Goal: Transaction & Acquisition: Purchase product/service

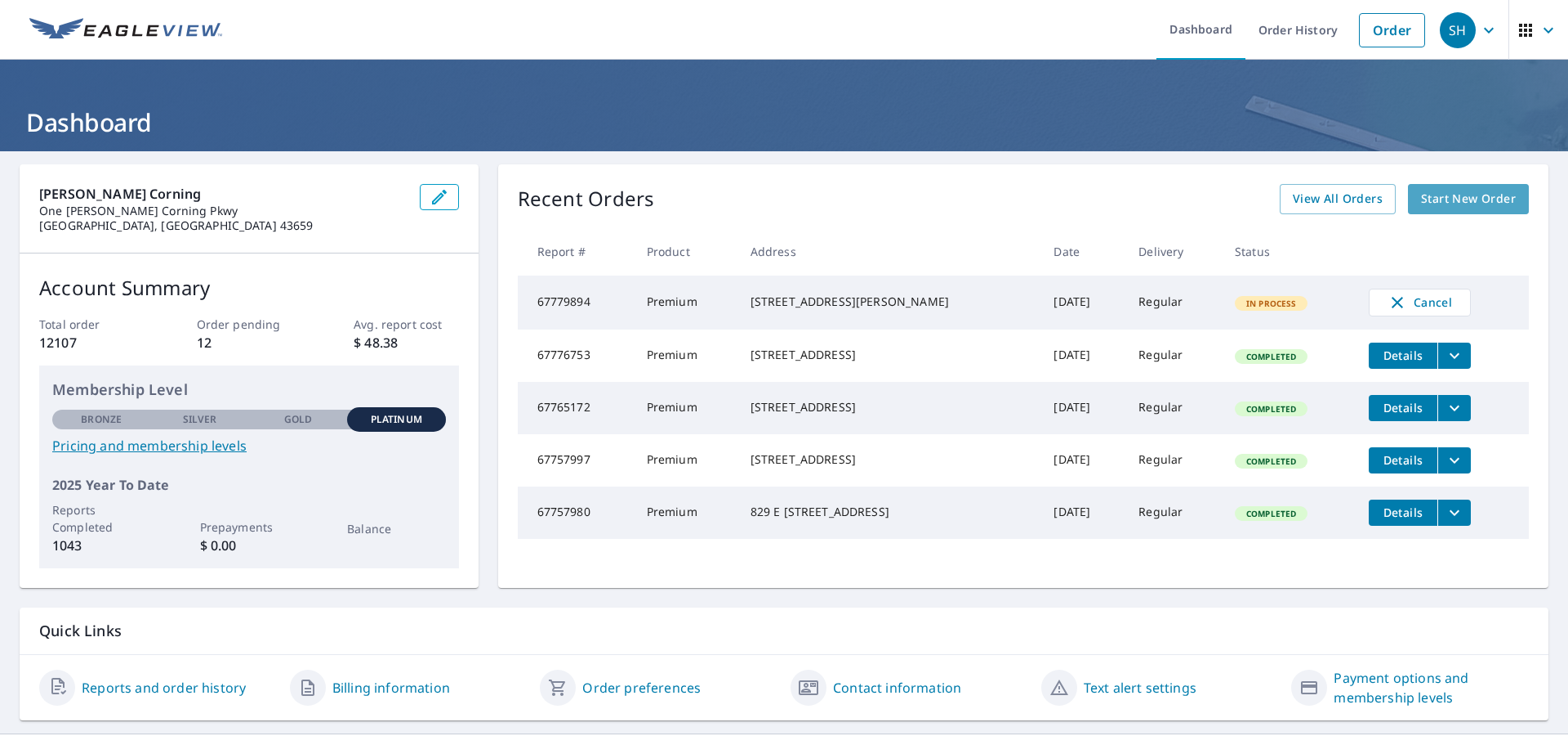
click at [1045, 193] on span "Start New Order" at bounding box center [1468, 199] width 94 height 21
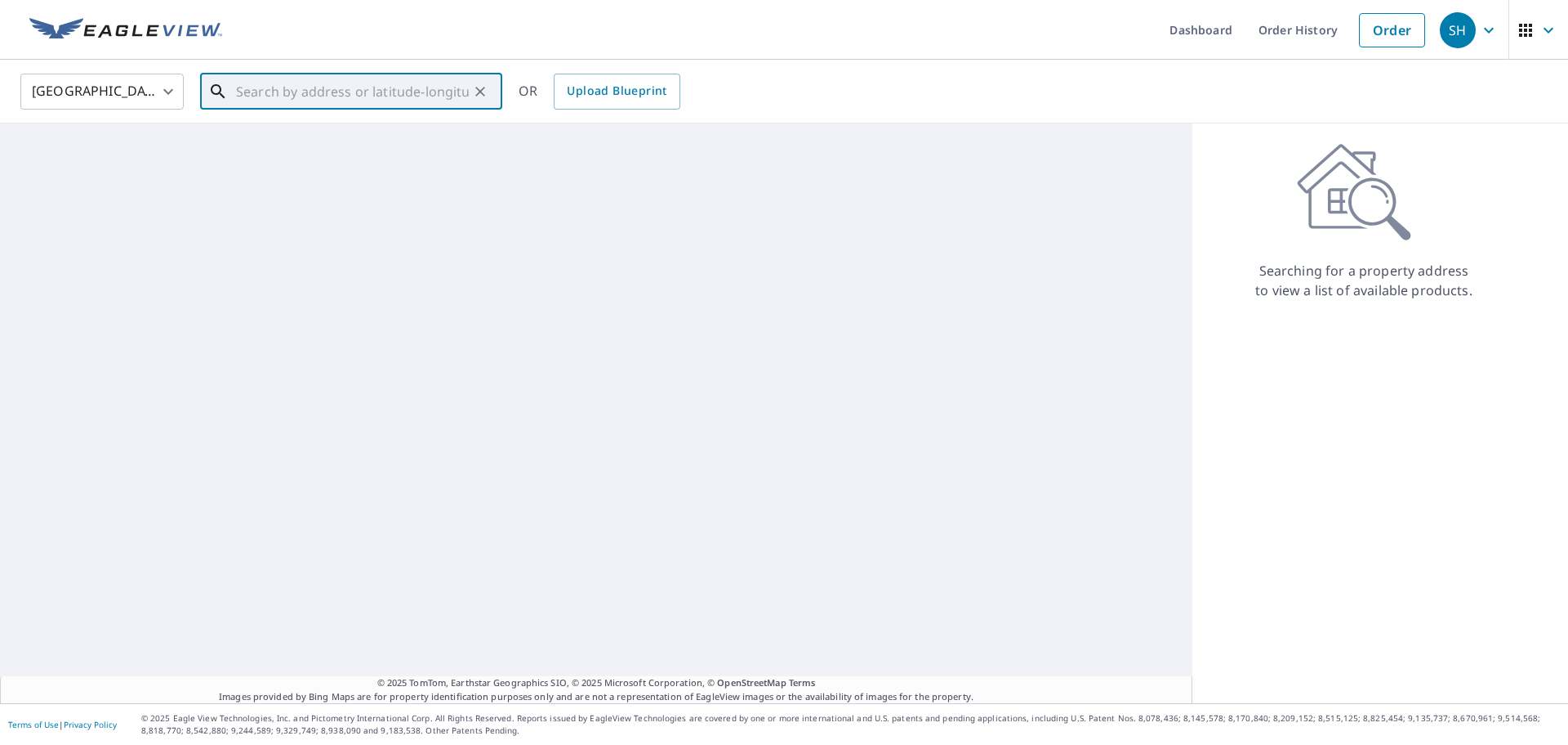
click at [348, 89] on input "text" at bounding box center [352, 91] width 232 height 45
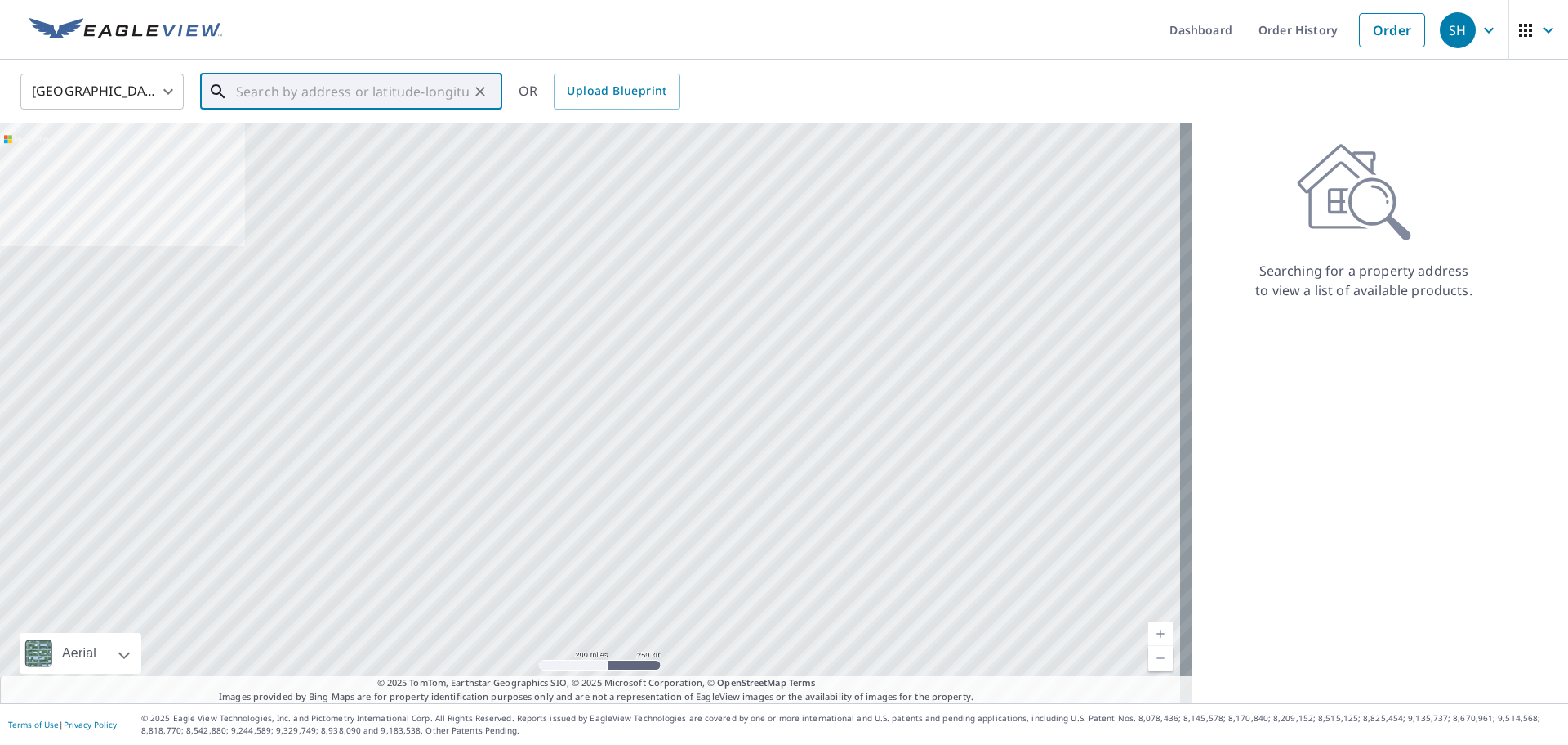
click at [286, 90] on input "text" at bounding box center [352, 91] width 232 height 45
paste input "[STREET_ADDRESS]"
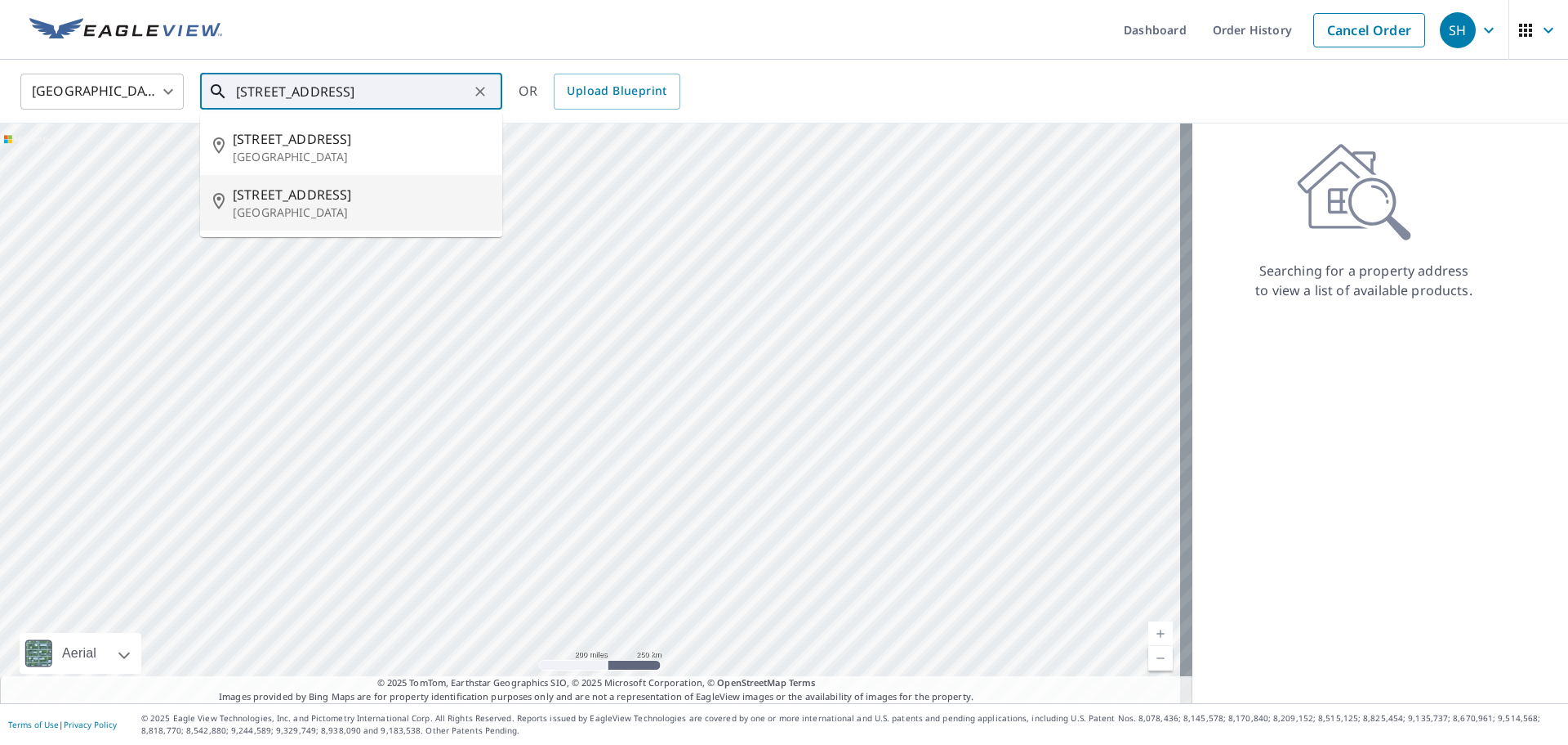
click at [305, 197] on span "[STREET_ADDRESS]" at bounding box center [360, 194] width 256 height 20
type input "[STREET_ADDRESS]"
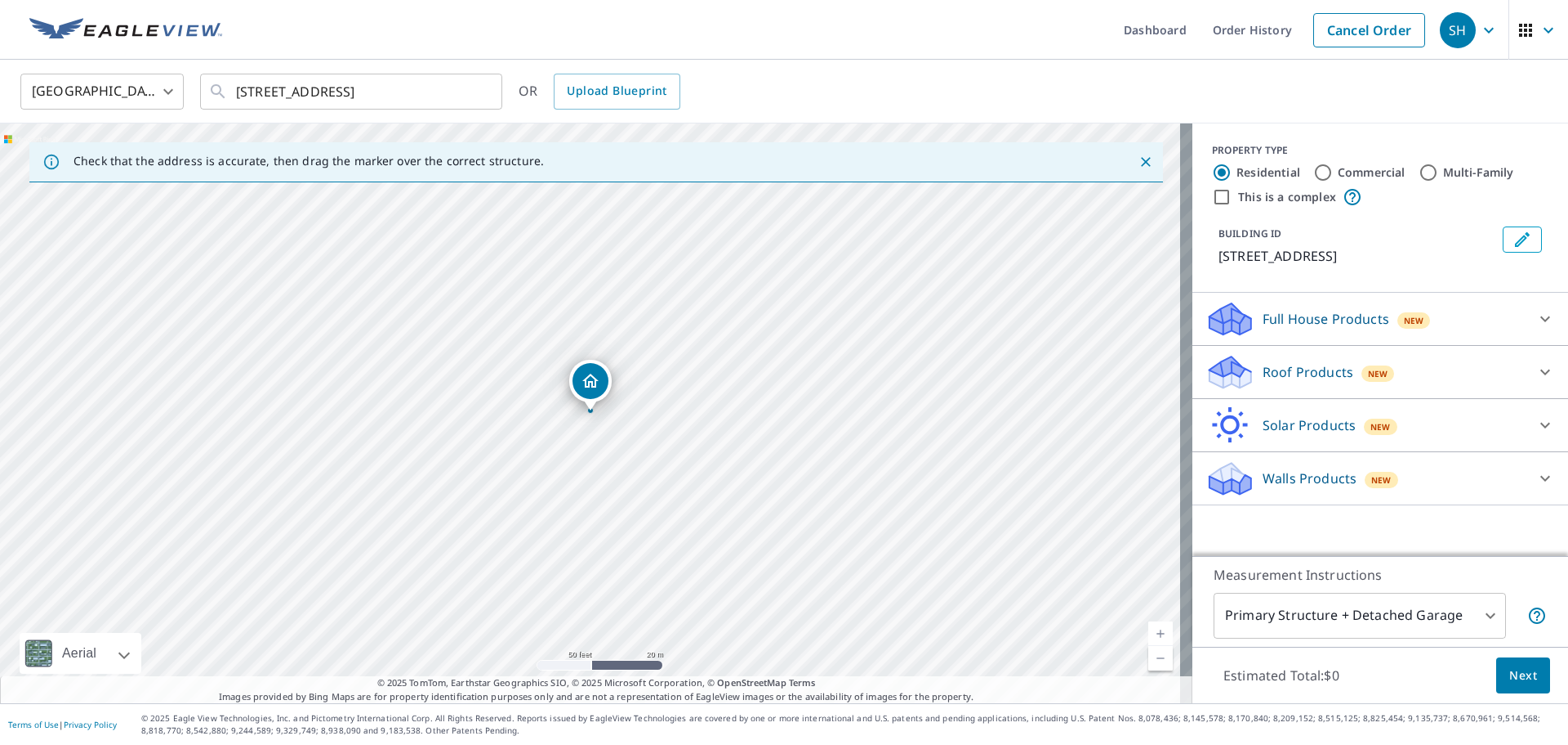
click at [1045, 360] on div "Roof Products New" at bounding box center [1366, 372] width 320 height 39
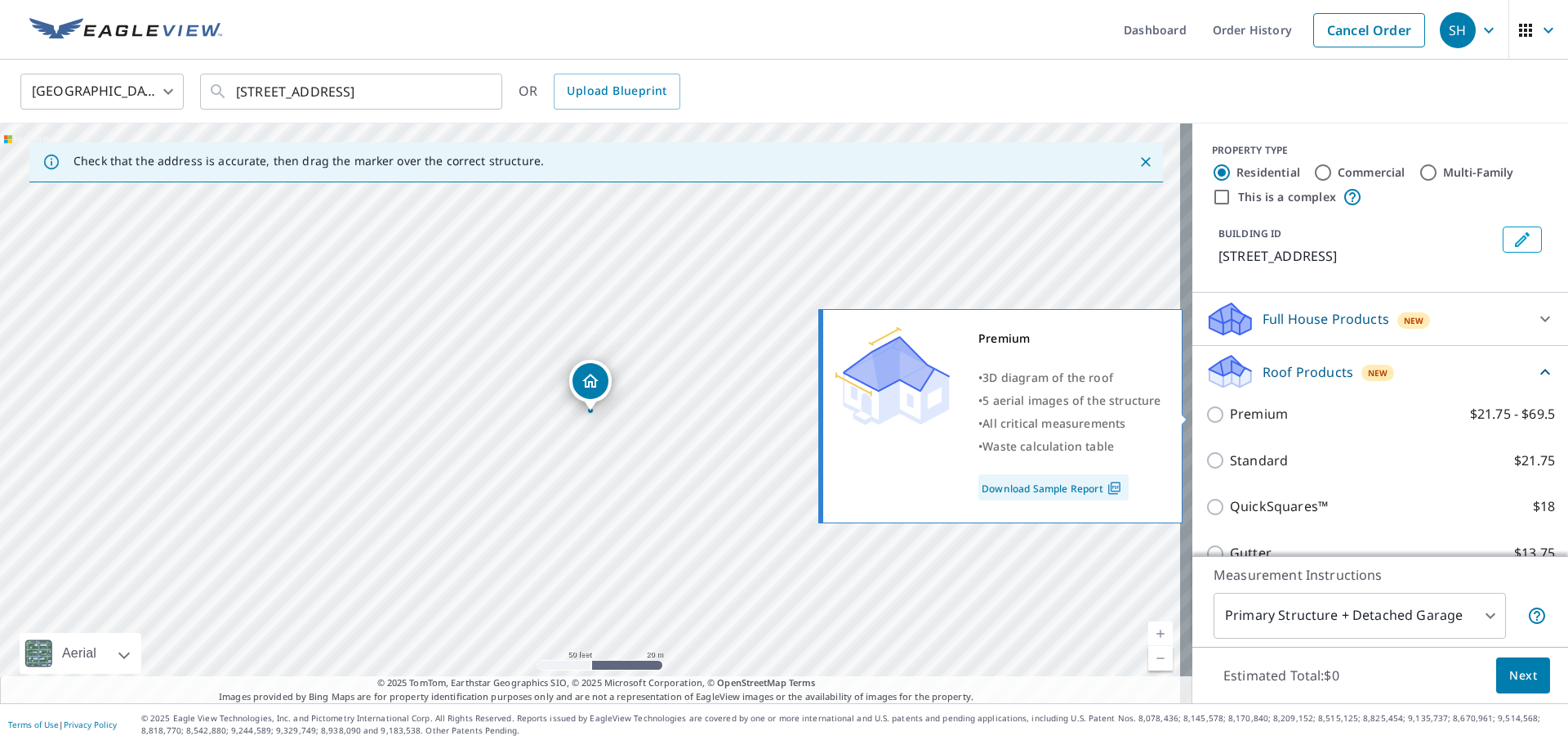
click at [1045, 416] on p "Premium" at bounding box center [1259, 414] width 58 height 21
click at [1045, 416] on input "Premium $21.75 - $69.5" at bounding box center [1218, 414] width 25 height 20
checkbox input "true"
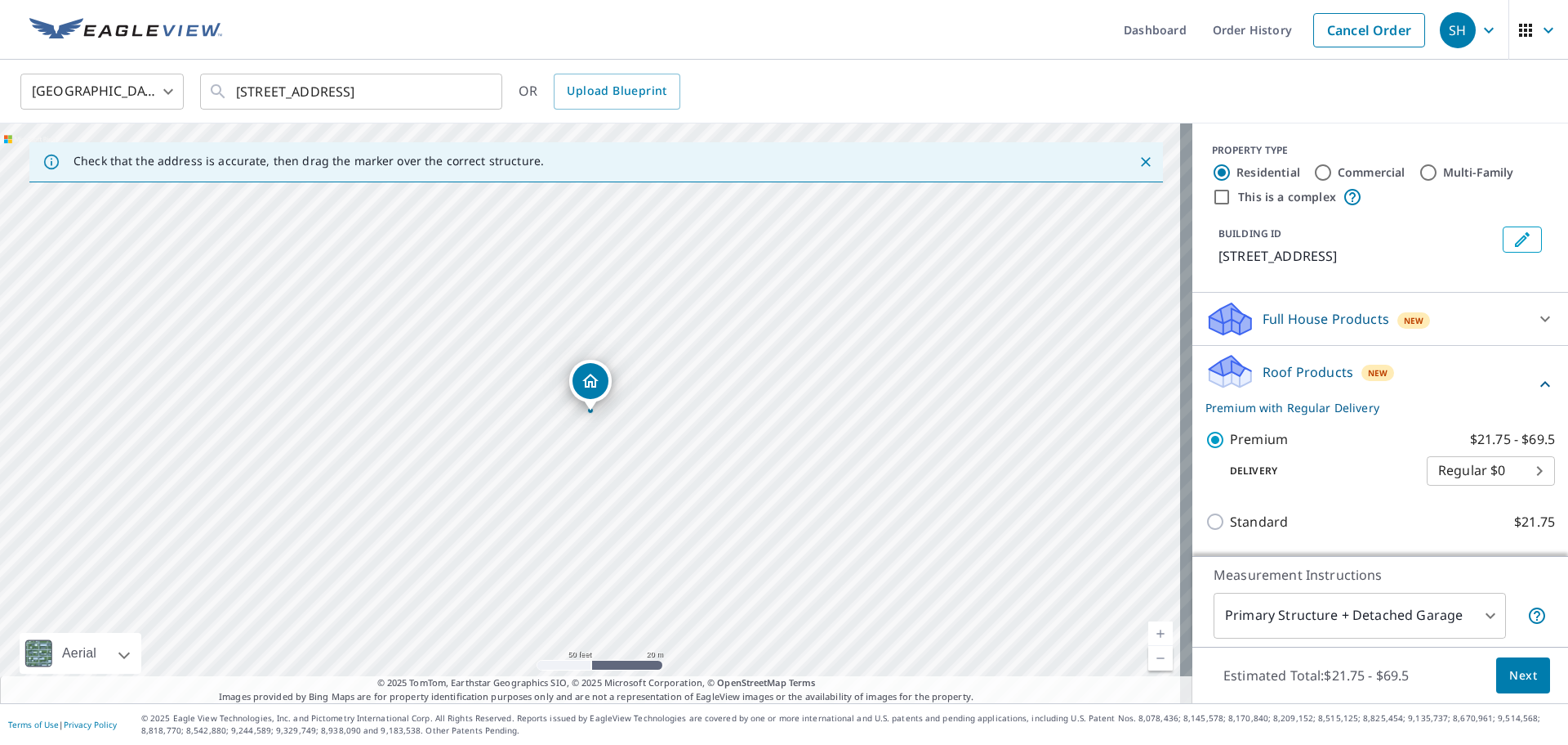
click at [1045, 515] on span "Next" at bounding box center [1523, 675] width 27 height 21
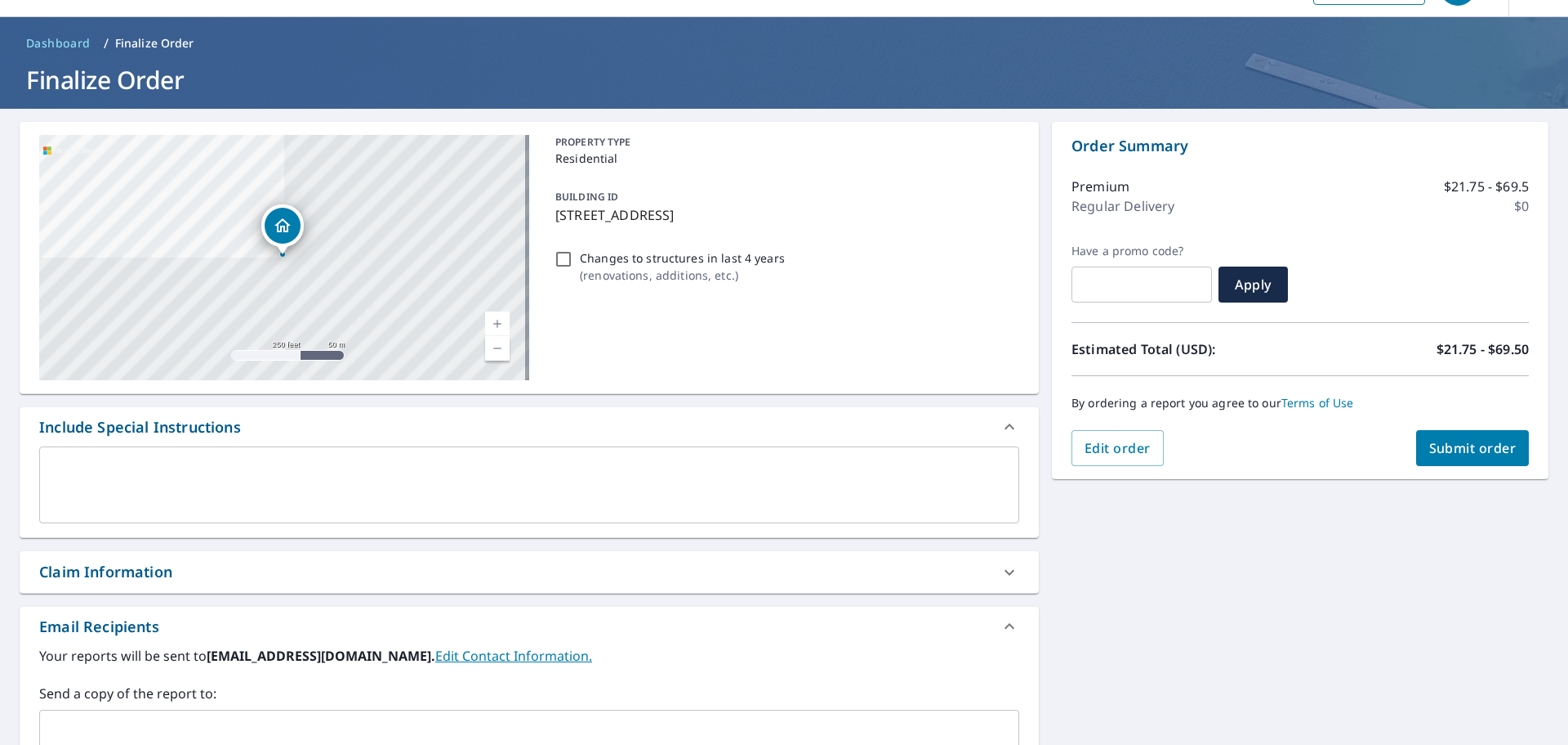
scroll to position [82, 0]
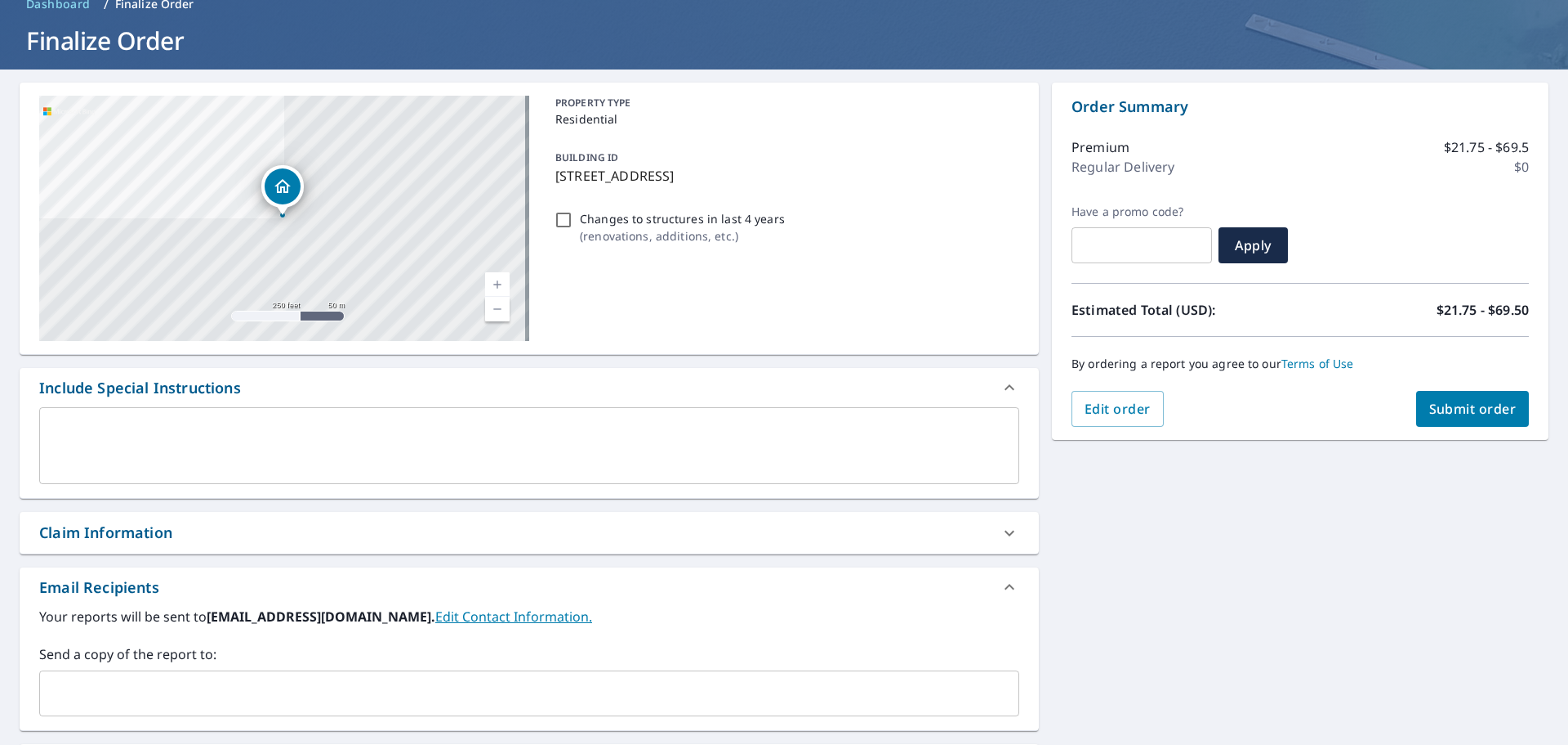
click at [353, 515] on div "Claim Information" at bounding box center [529, 532] width 1020 height 42
checkbox input "true"
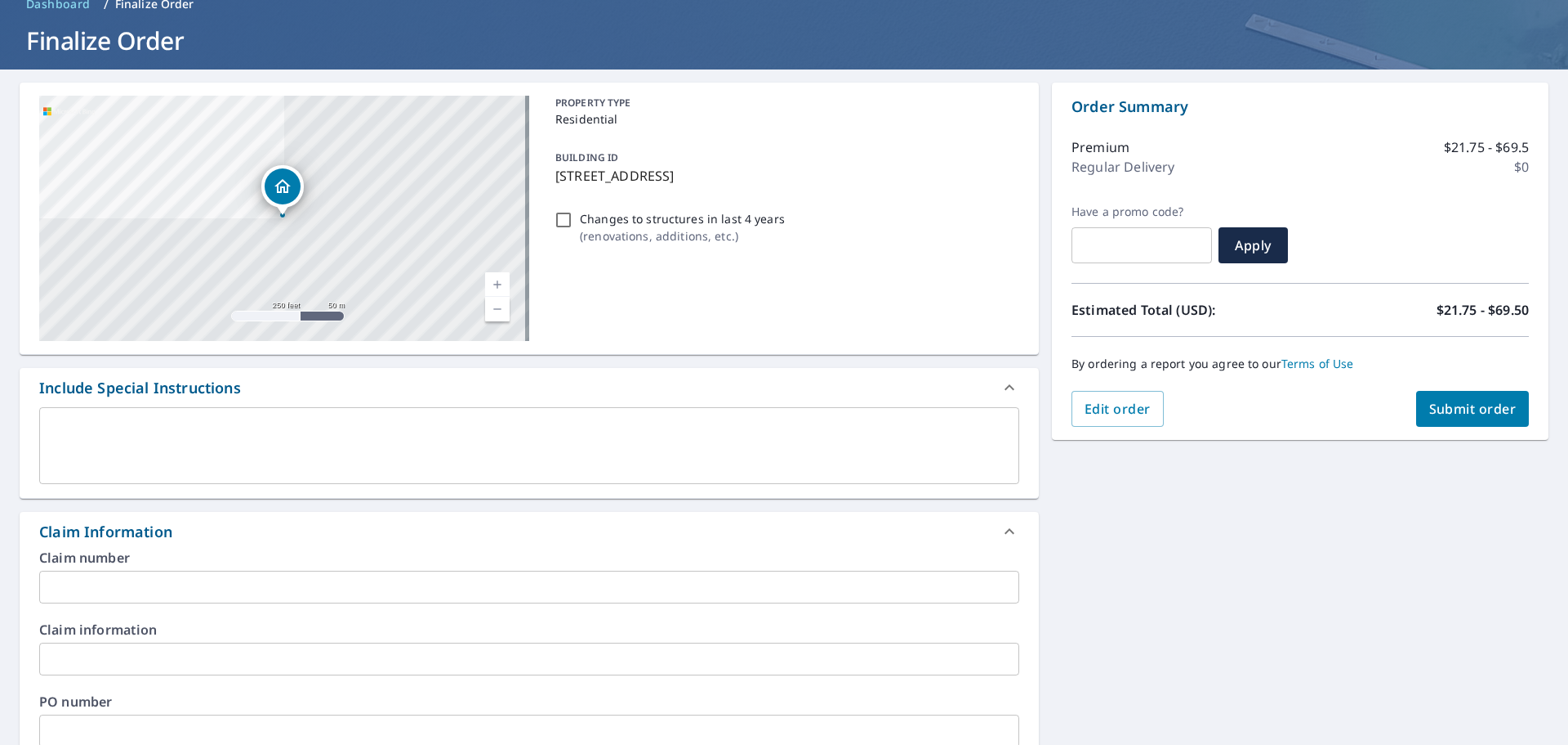
click at [182, 515] on input "text" at bounding box center [529, 587] width 980 height 33
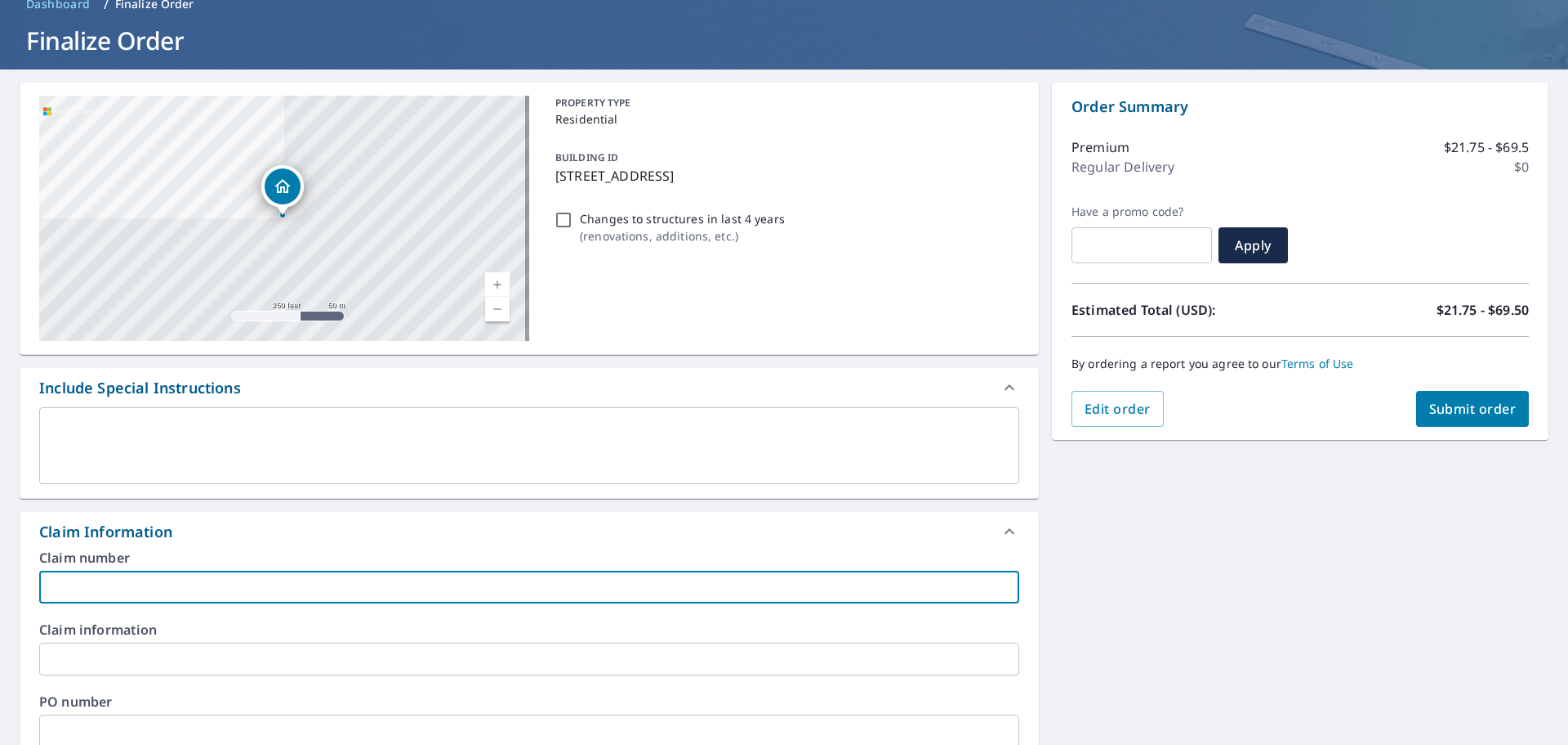
type input "2"
checkbox input "true"
type input "20"
checkbox input "true"
type input "206"
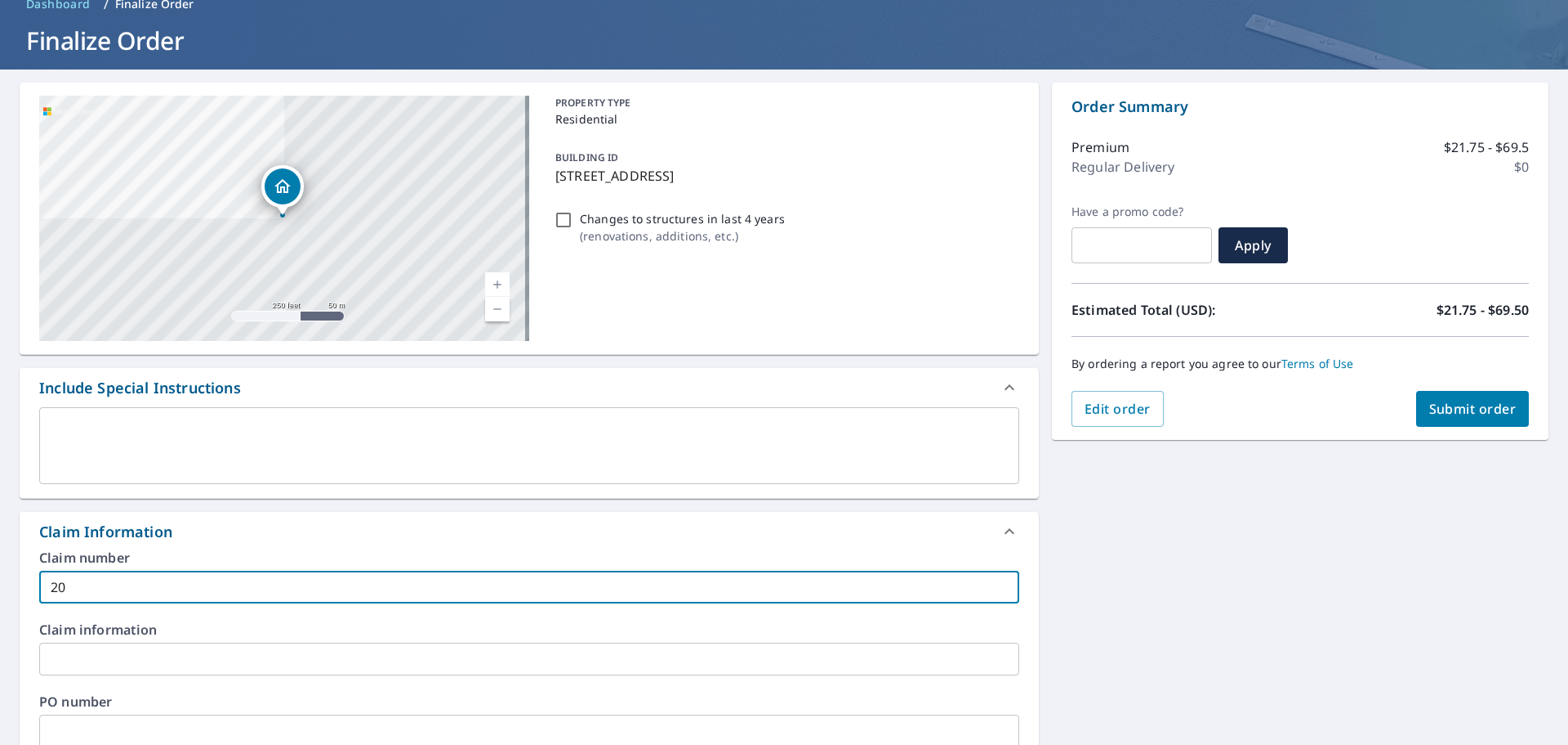
checkbox input "true"
type input "2061"
checkbox input "true"
type input "20611"
checkbox input "true"
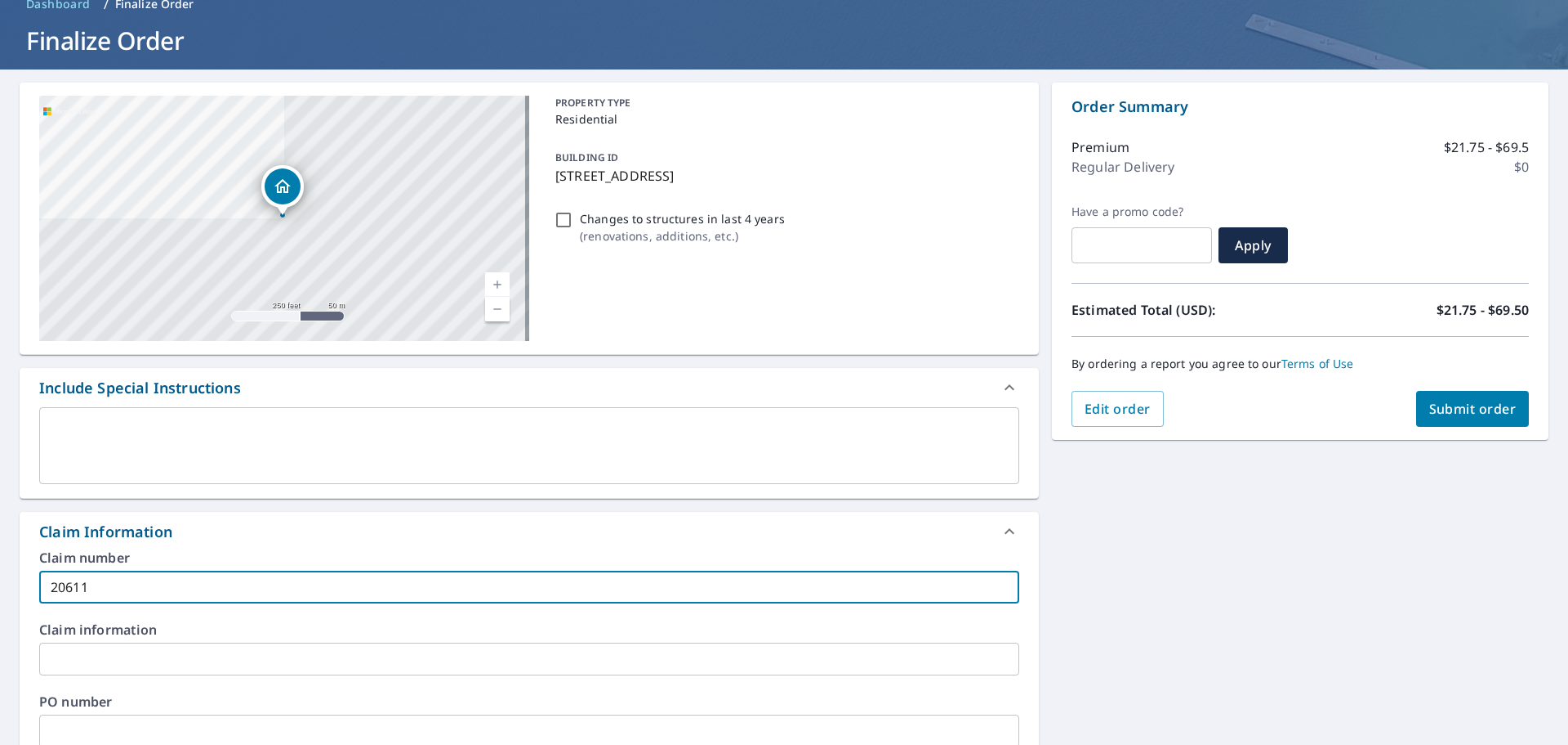
type input "206115"
checkbox input "true"
type input "2061153"
checkbox input "true"
type input "20611536"
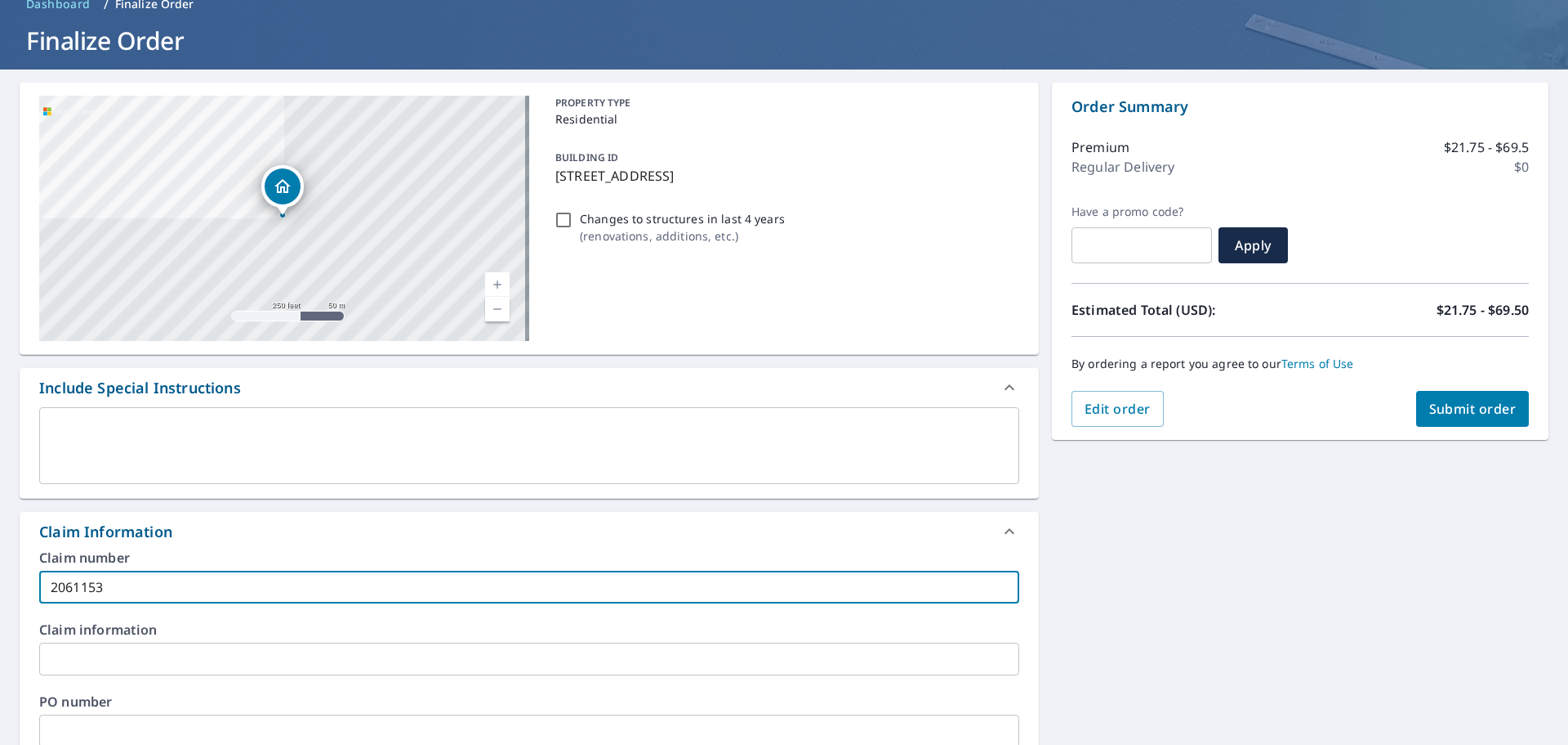
checkbox input "true"
type input "20611536"
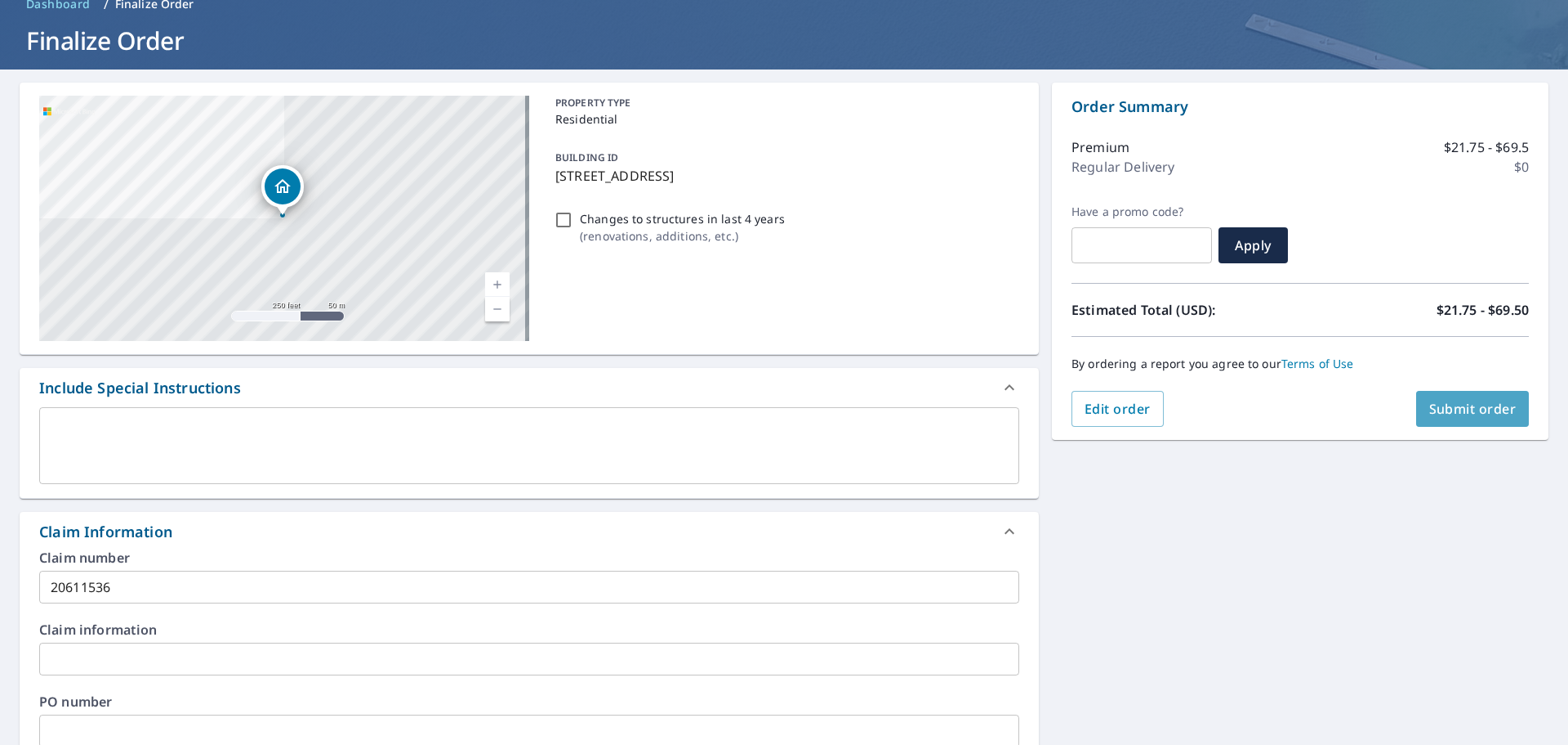
click at [1045, 407] on span "Submit order" at bounding box center [1474, 409] width 87 height 18
checkbox input "true"
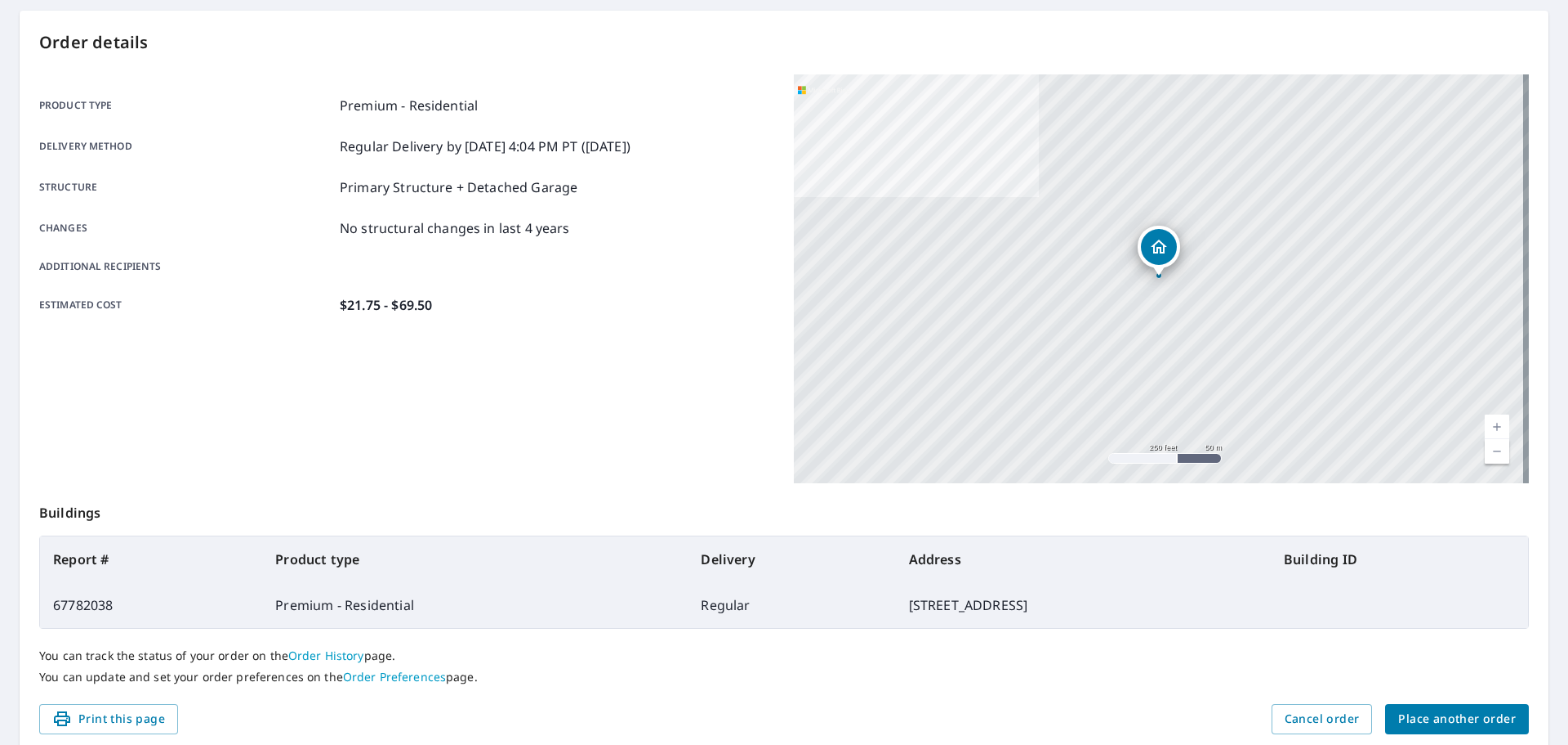
scroll to position [217, 0]
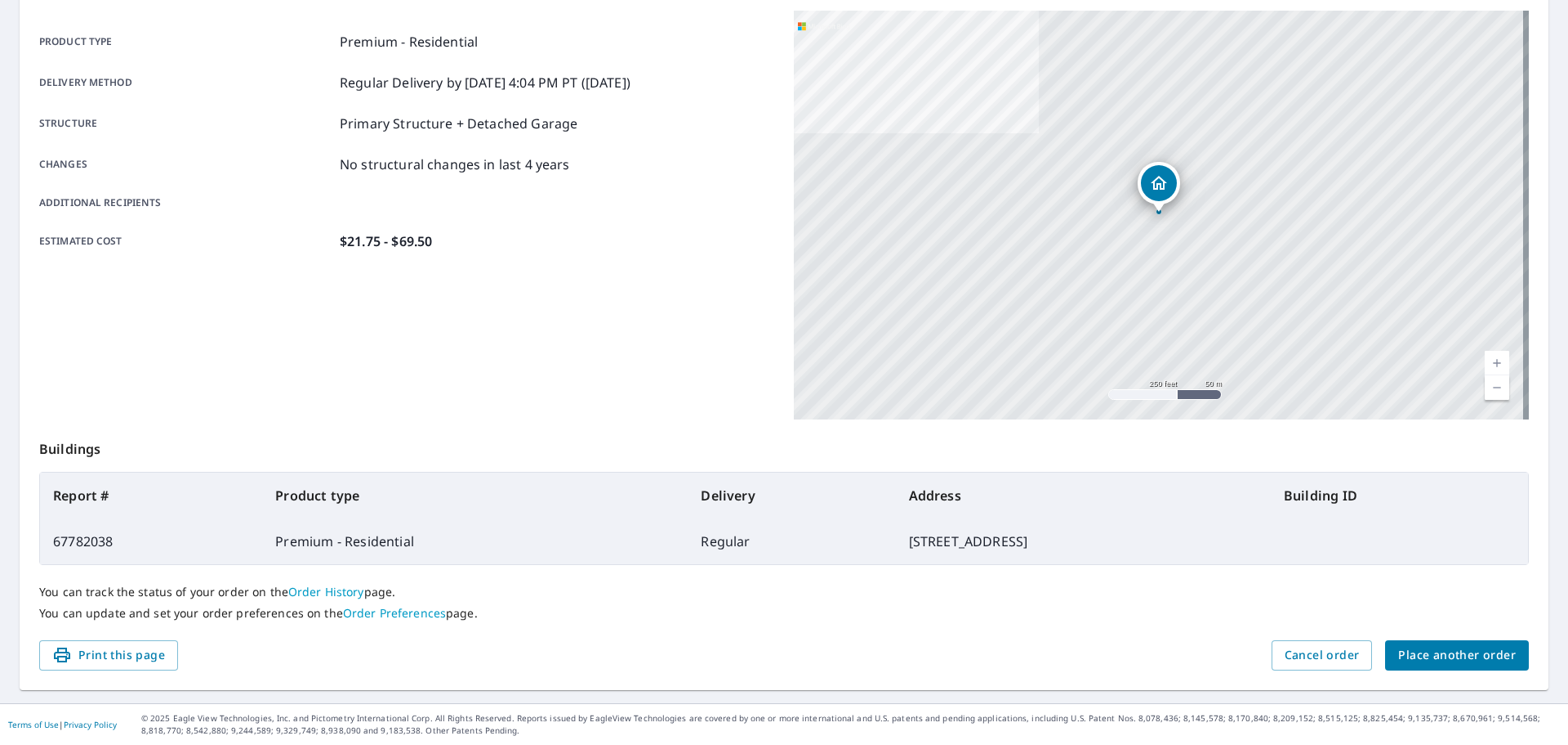
click at [1045, 515] on span "Place another order" at bounding box center [1456, 655] width 118 height 21
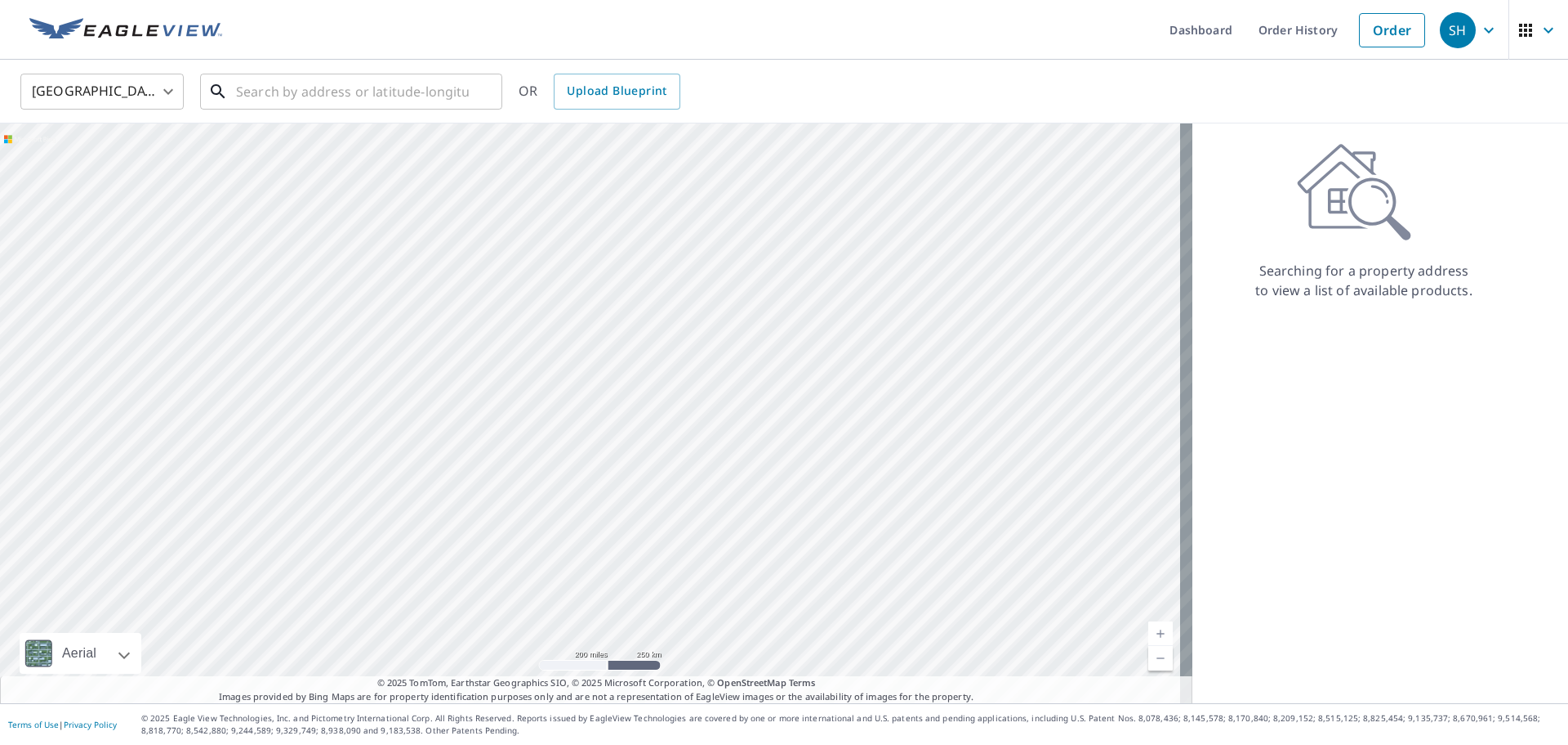
click at [265, 95] on input "text" at bounding box center [352, 91] width 232 height 45
click at [284, 87] on input "text" at bounding box center [352, 91] width 232 height 45
paste input "[STREET_ADDRESS]"
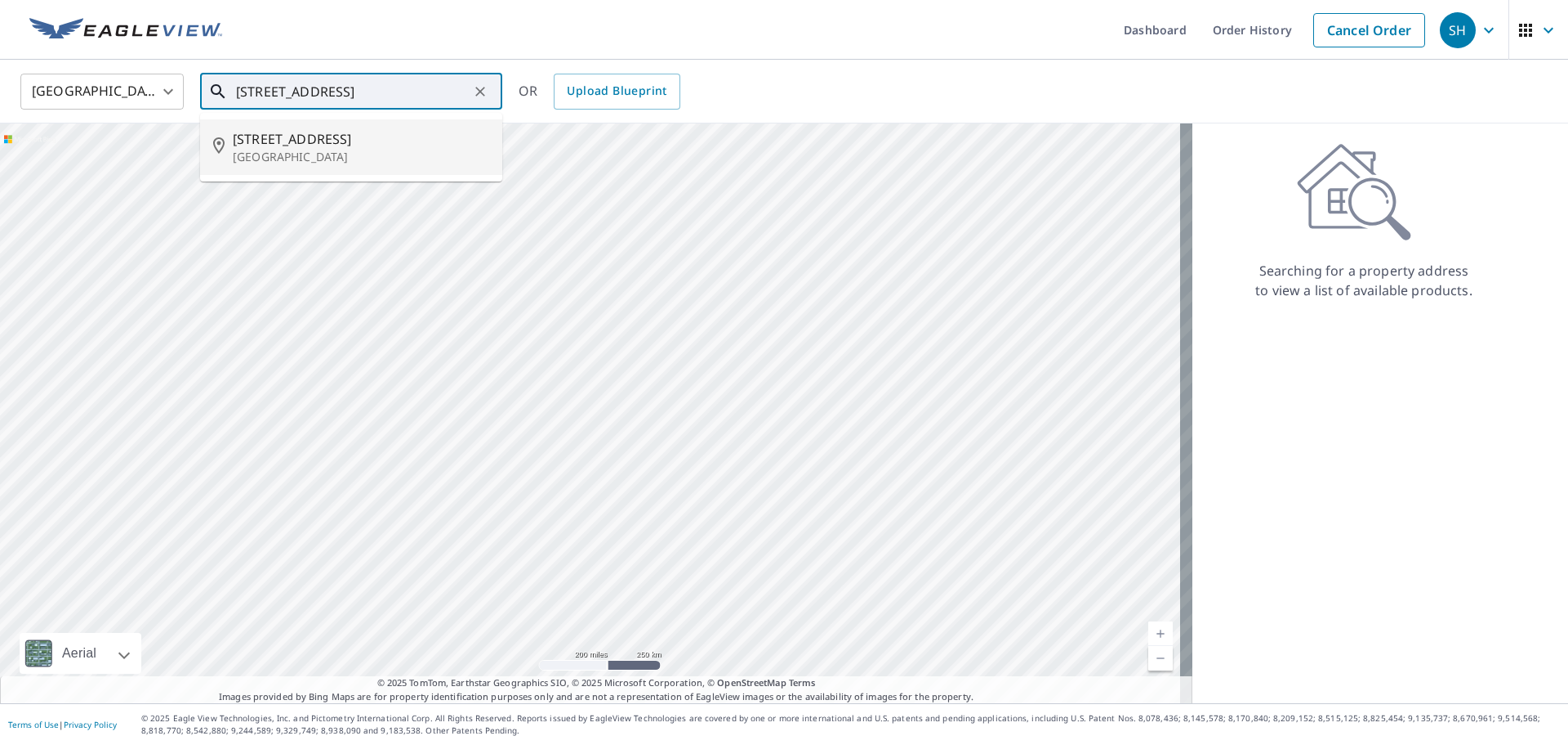
click at [354, 143] on span "[STREET_ADDRESS]" at bounding box center [360, 138] width 256 height 20
type input "[STREET_ADDRESS]"
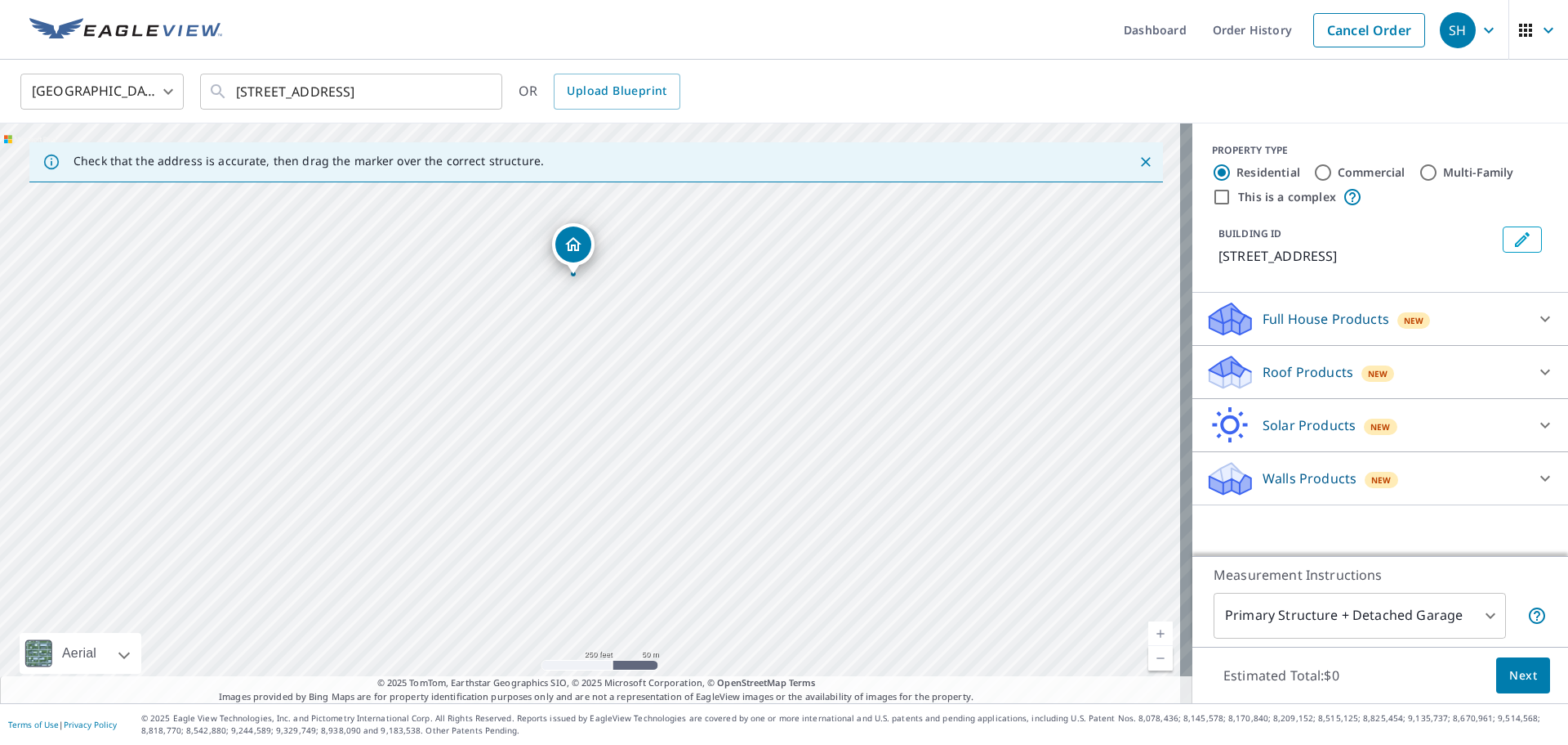
drag, startPoint x: 831, startPoint y: 574, endPoint x: 800, endPoint y: 397, distance: 179.7
click at [800, 397] on div "[STREET_ADDRESS]" at bounding box center [596, 413] width 1192 height 579
drag, startPoint x: 624, startPoint y: 447, endPoint x: 670, endPoint y: 528, distance: 93.2
click at [670, 515] on div "[STREET_ADDRESS]" at bounding box center [596, 413] width 1192 height 579
drag, startPoint x: 612, startPoint y: 326, endPoint x: 798, endPoint y: 518, distance: 267.3
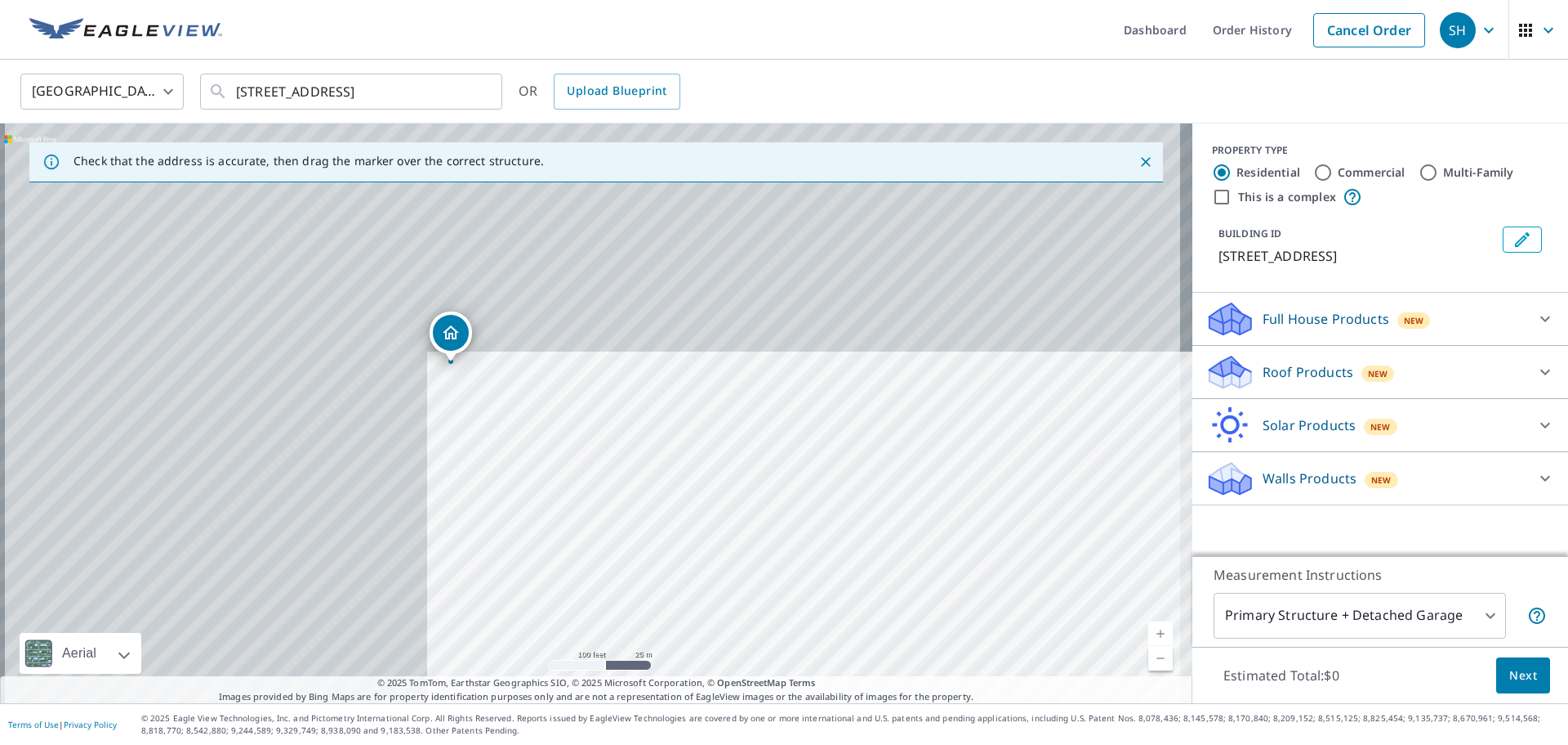
drag, startPoint x: 389, startPoint y: 311, endPoint x: 1132, endPoint y: 737, distance: 856.5
click at [1045, 515] on html "SH SH Dashboard Order History Cancel Order SH [GEOGRAPHIC_DATA] [GEOGRAPHIC_DAT…" at bounding box center [784, 372] width 1568 height 745
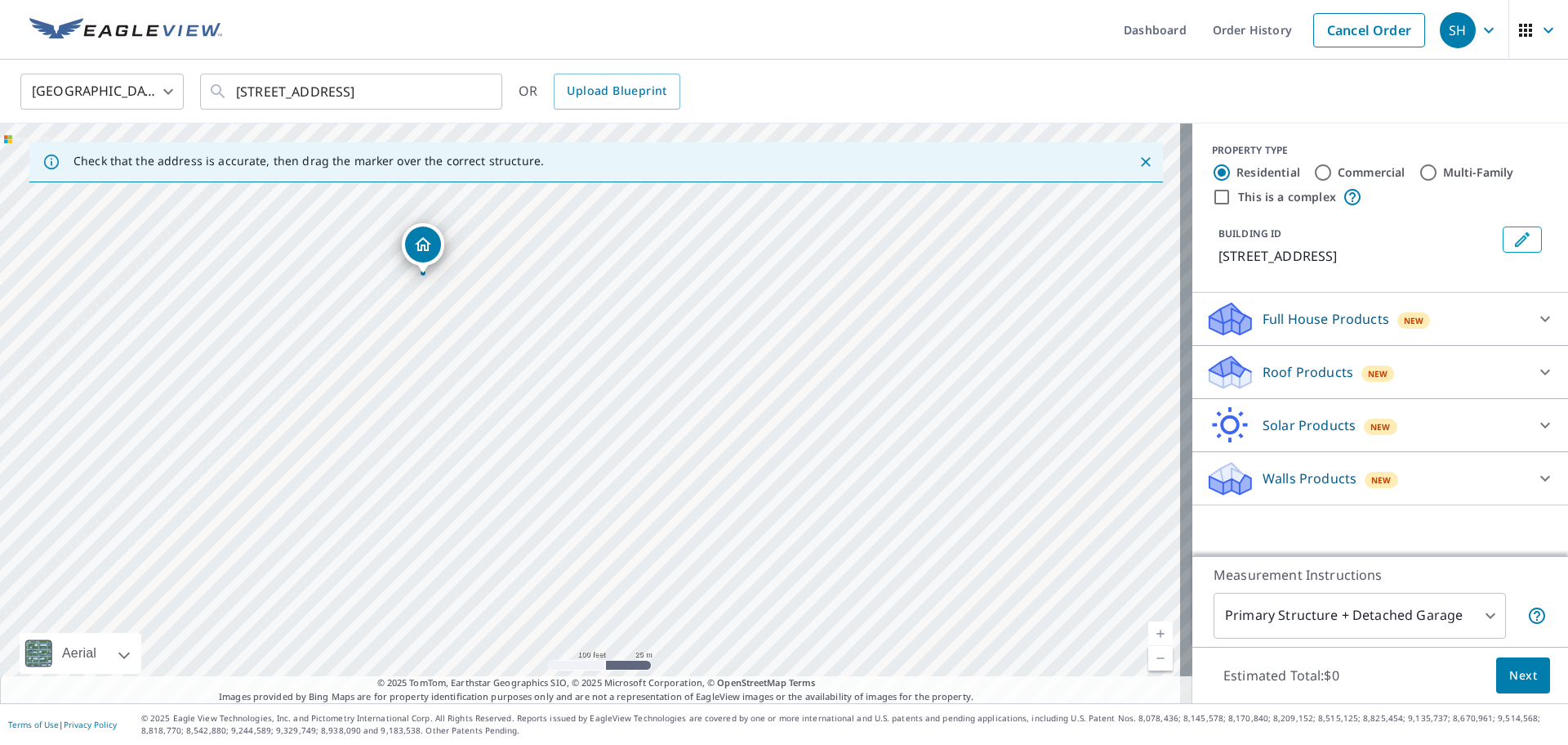
drag, startPoint x: 948, startPoint y: 556, endPoint x: 961, endPoint y: 558, distance: 13.2
click at [958, 515] on div "[STREET_ADDRESS]" at bounding box center [596, 413] width 1192 height 579
drag, startPoint x: 404, startPoint y: 428, endPoint x: 578, endPoint y: 452, distance: 175.6
click at [578, 452] on div "[STREET_ADDRESS]" at bounding box center [596, 413] width 1192 height 579
drag, startPoint x: 598, startPoint y: 266, endPoint x: 444, endPoint y: 305, distance: 158.9
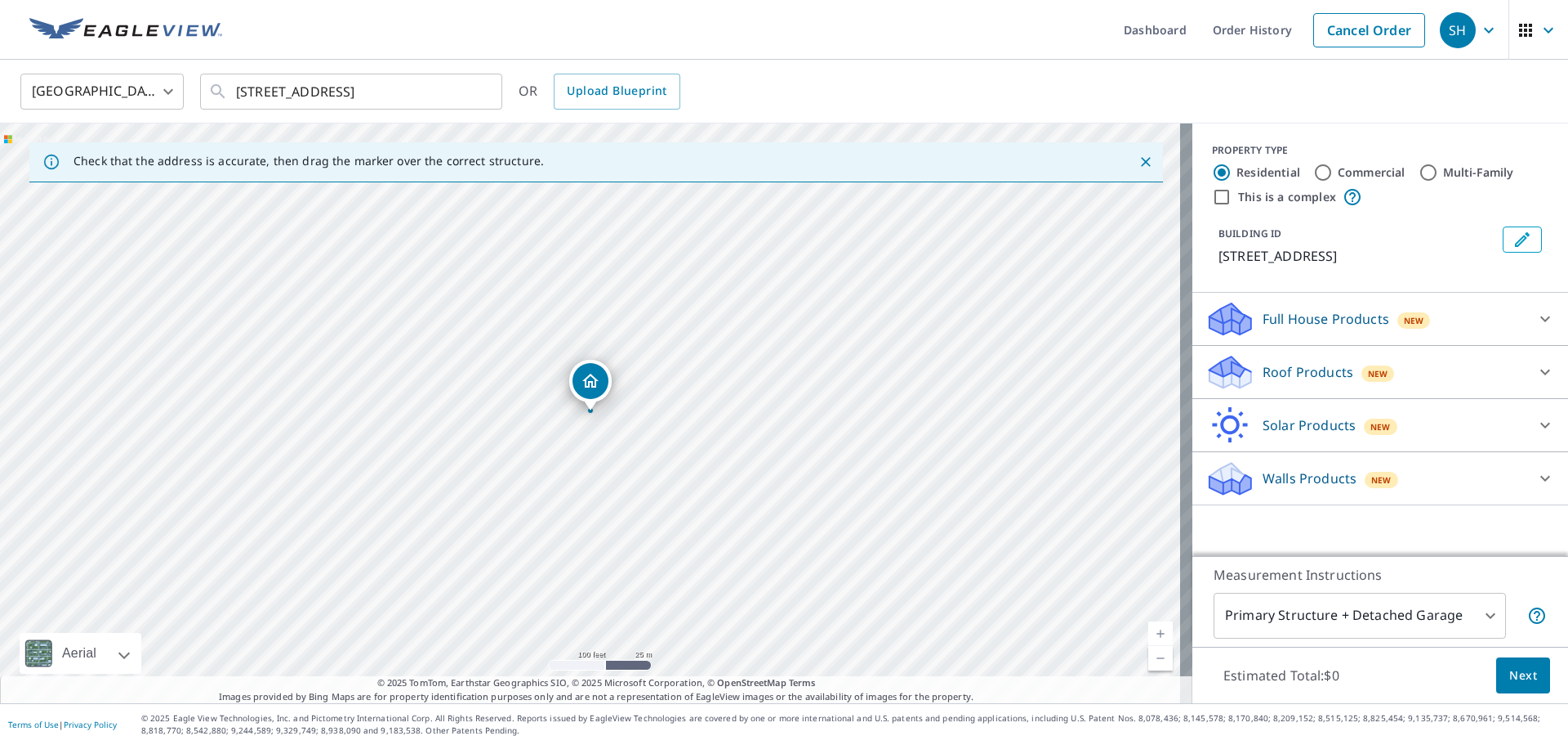
click at [1045, 369] on p "Roof Products" at bounding box center [1308, 372] width 91 height 20
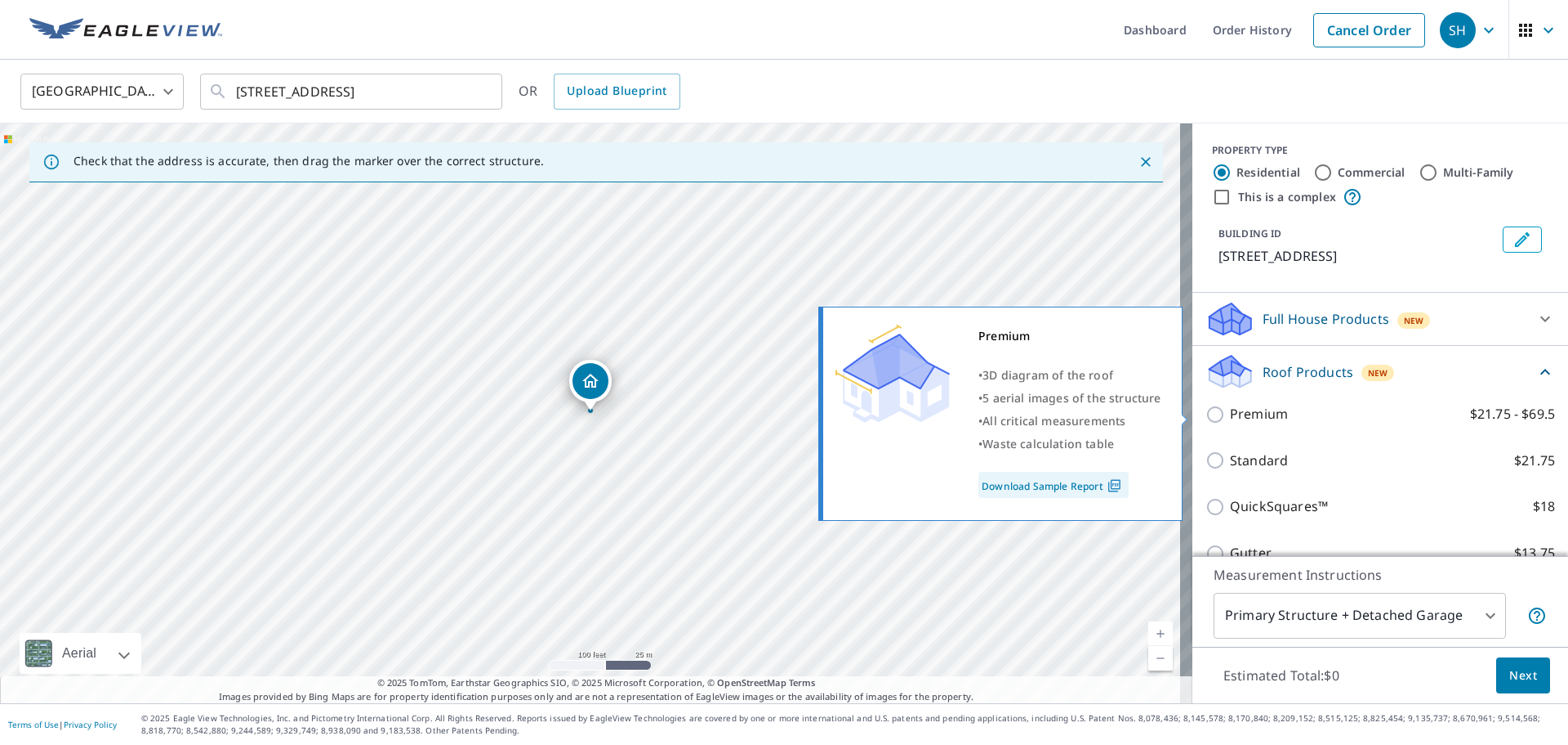
click at [1045, 418] on p "Premium" at bounding box center [1259, 414] width 58 height 21
click at [1045, 418] on input "Premium $21.75 - $69.5" at bounding box center [1218, 414] width 25 height 20
checkbox input "true"
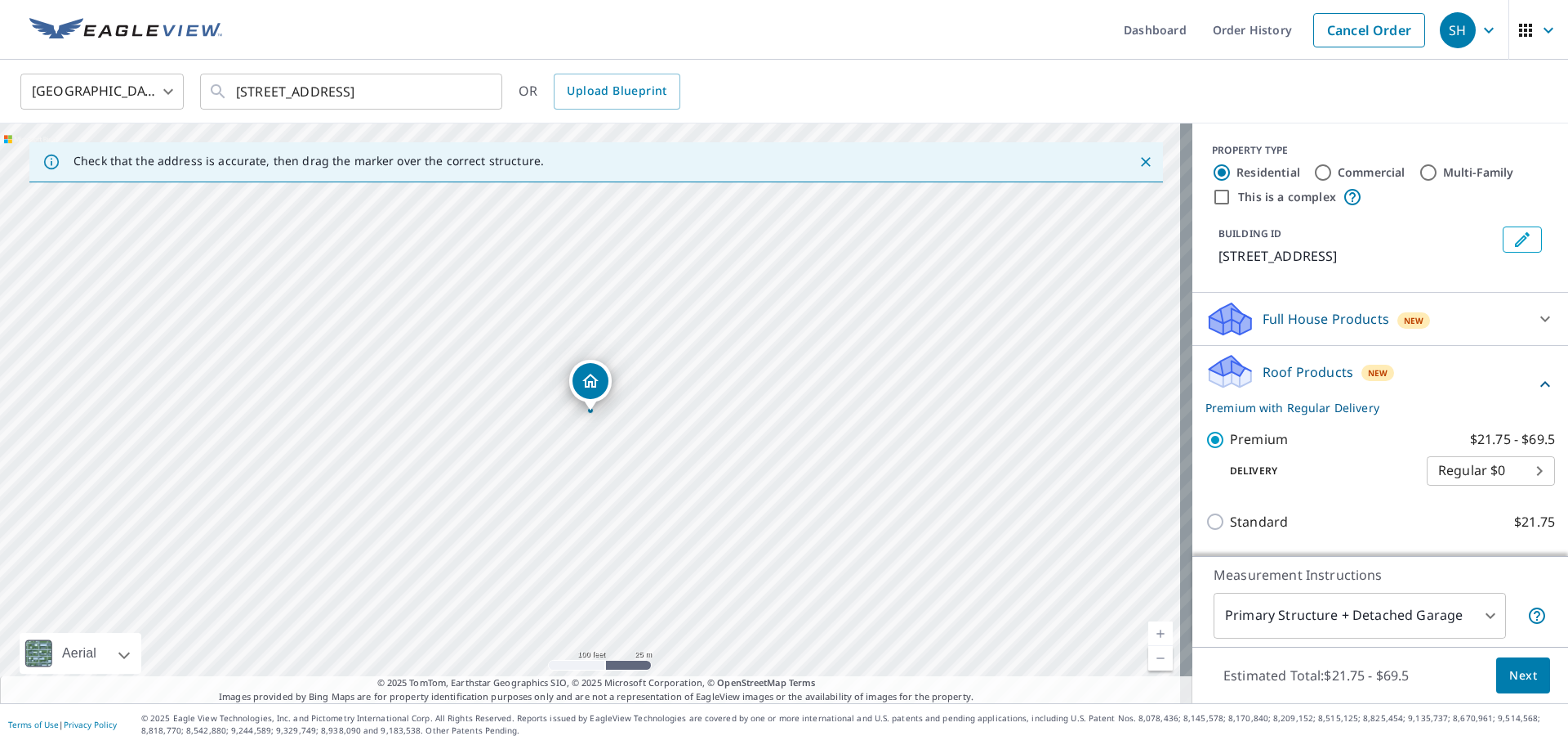
click at [1045, 515] on span "Next" at bounding box center [1523, 675] width 27 height 21
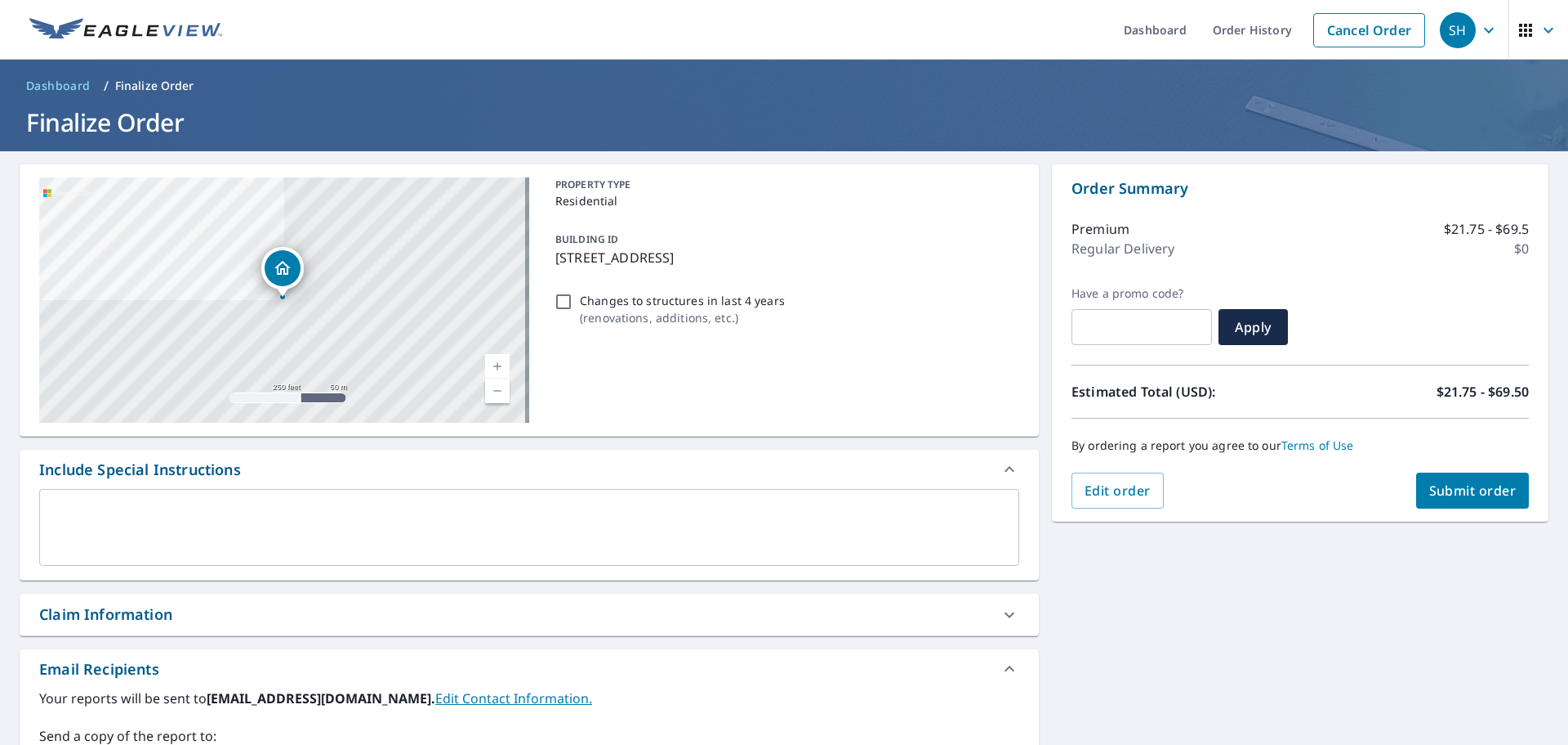
click at [231, 515] on div "Claim Information" at bounding box center [515, 615] width 951 height 22
checkbox input "true"
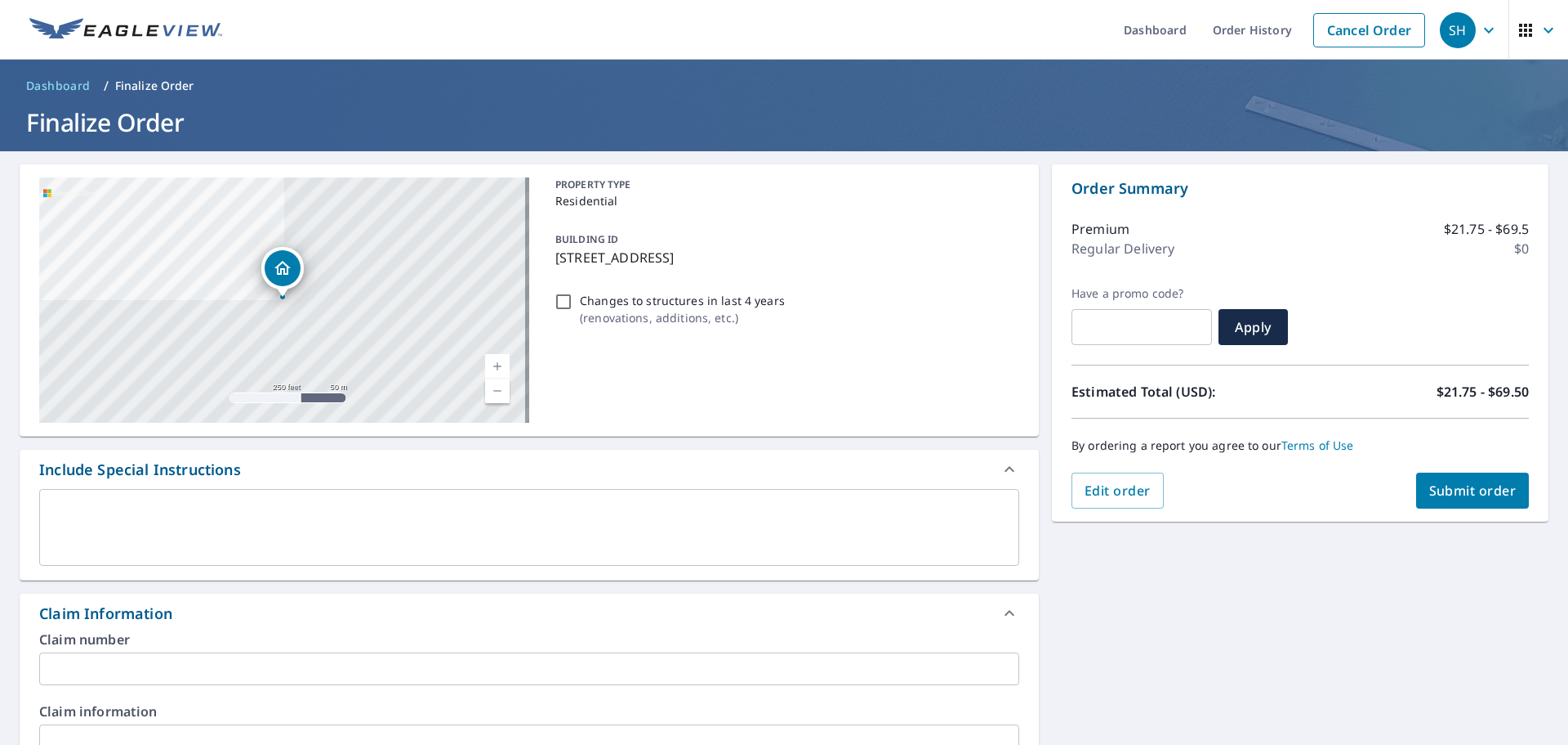
click at [173, 515] on input "text" at bounding box center [529, 669] width 980 height 33
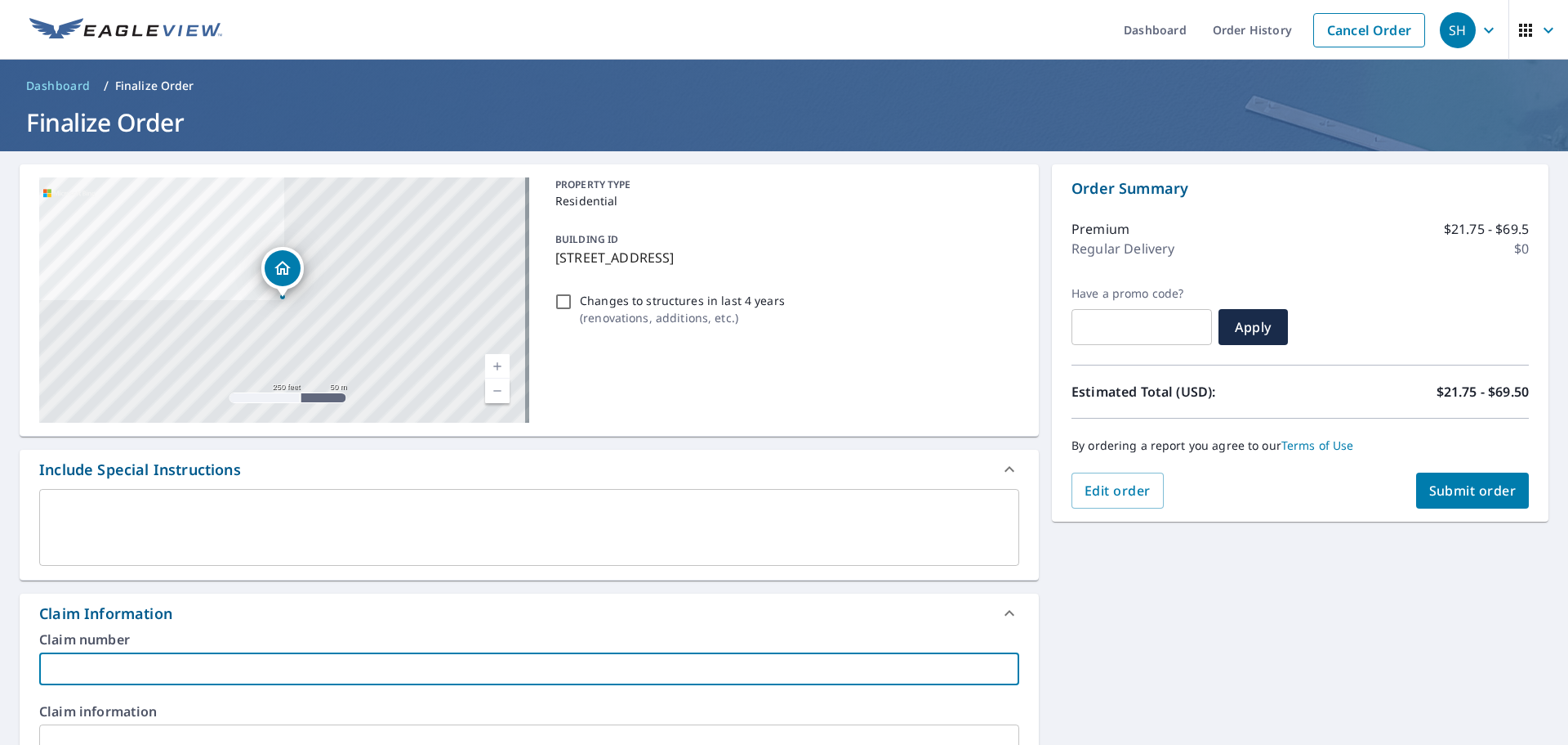
type input "2"
checkbox input "true"
type input "20"
checkbox input "true"
type input "206"
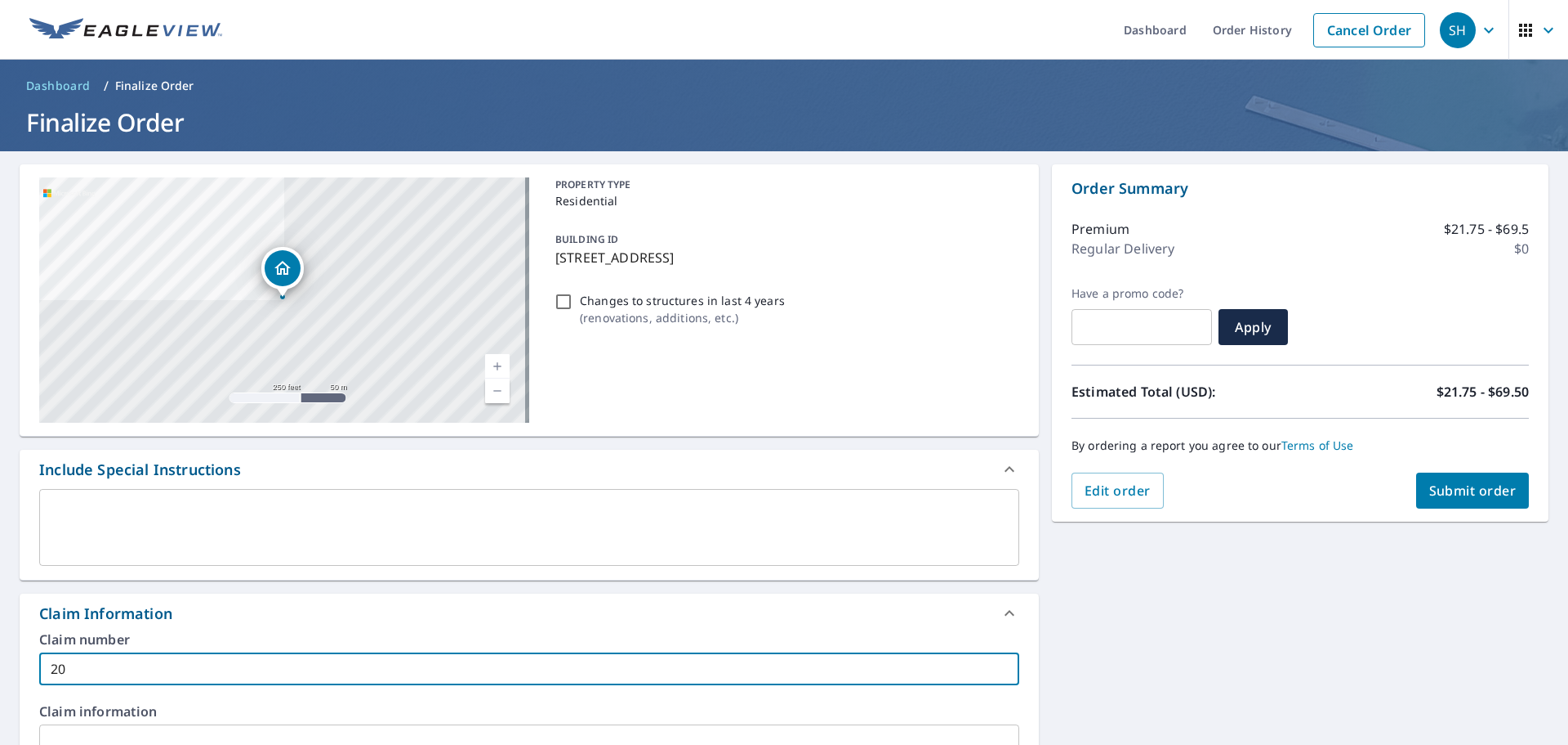
checkbox input "true"
type input "2061"
checkbox input "true"
type input "20616"
checkbox input "true"
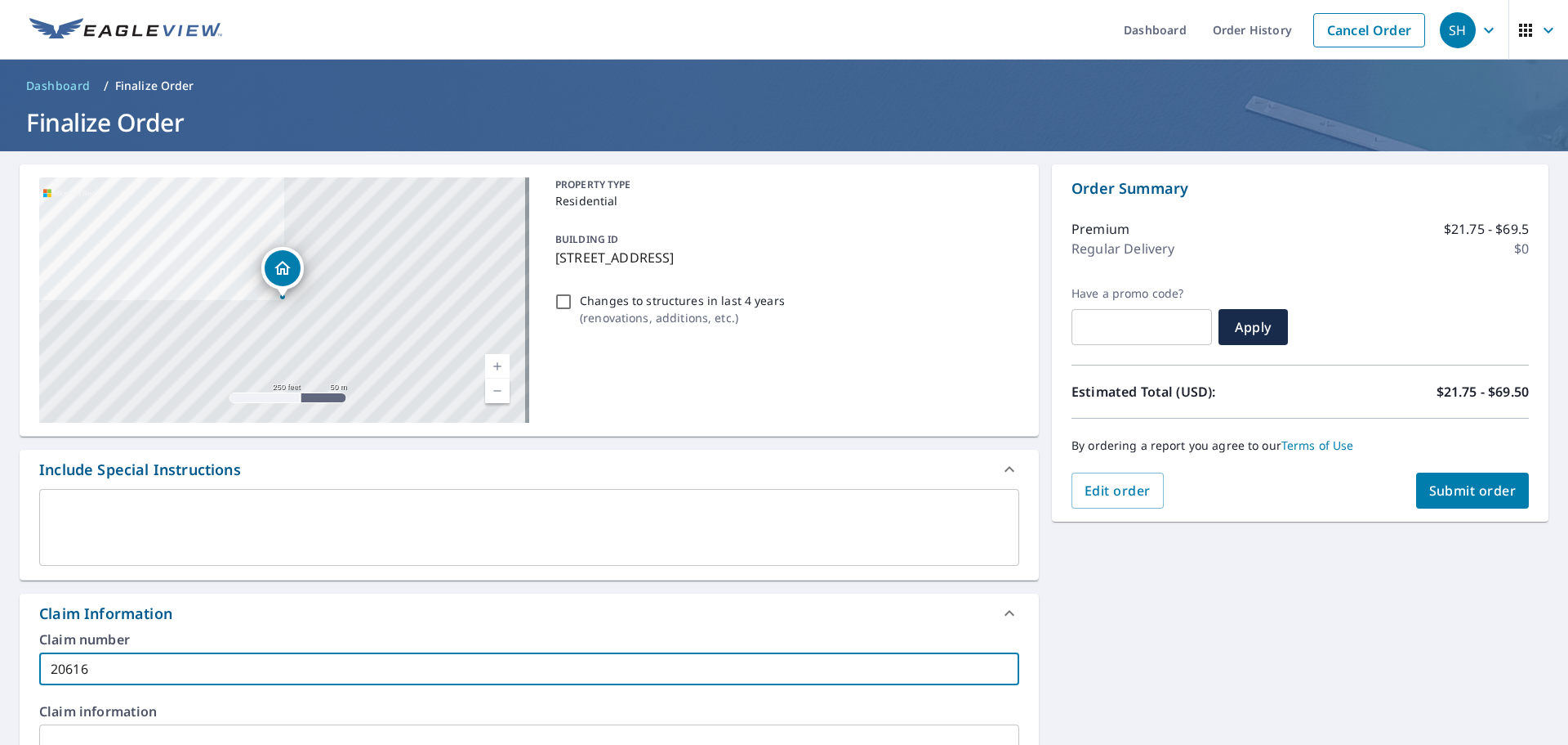
type input "206166"
checkbox input "true"
type input "2061663"
checkbox input "true"
type input "20616631"
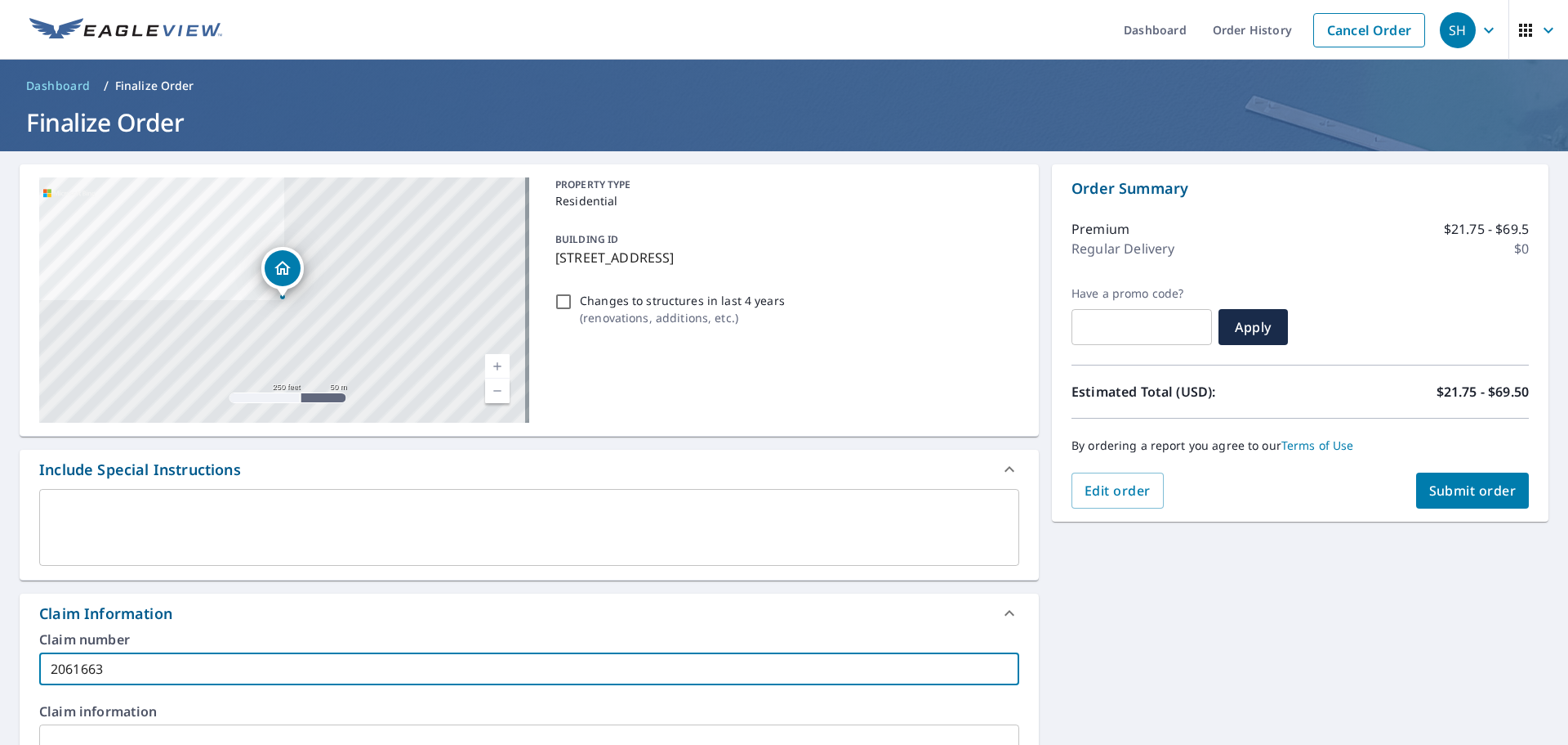
checkbox input "true"
type input "20616631"
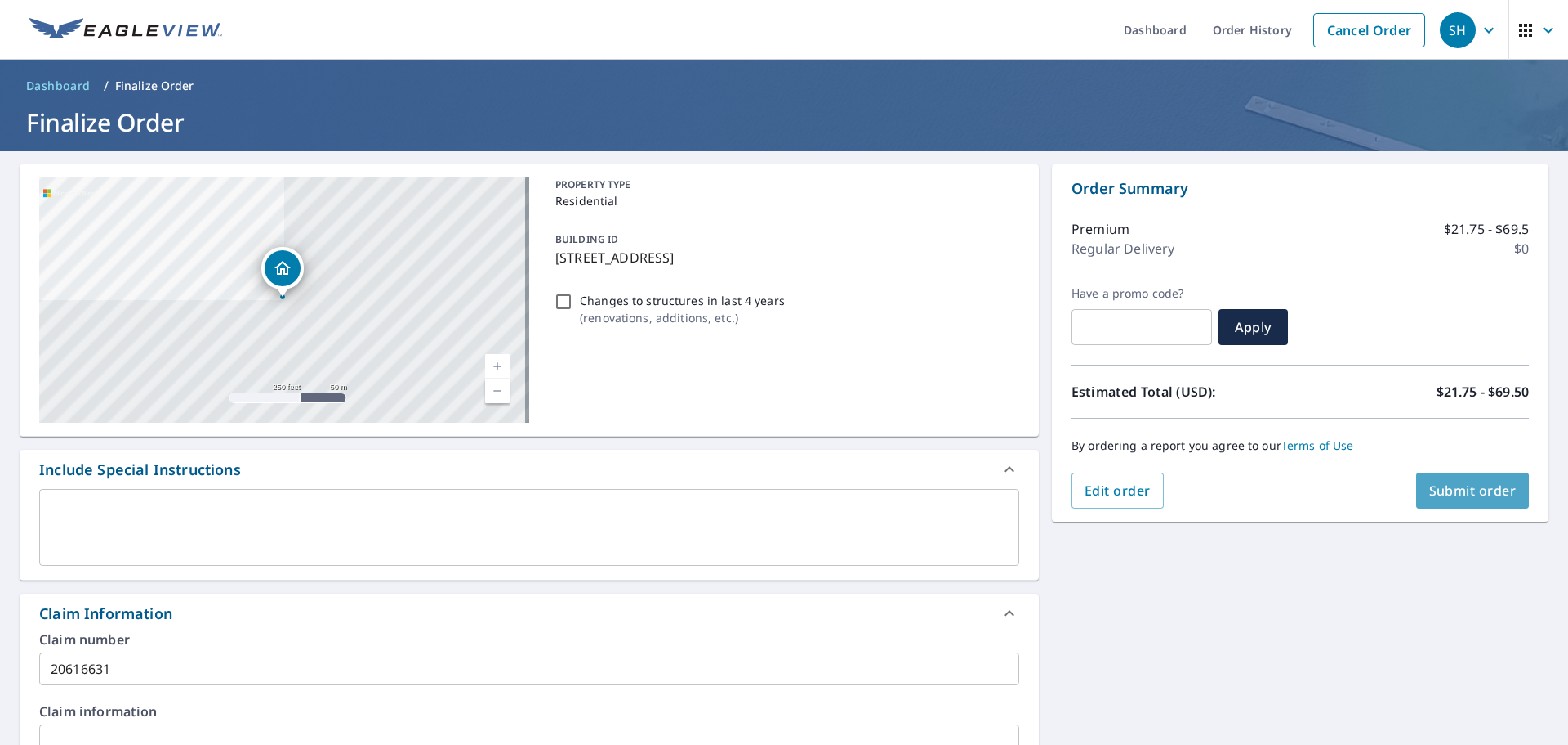
click at [1045, 484] on span "Submit order" at bounding box center [1474, 490] width 87 height 18
checkbox input "true"
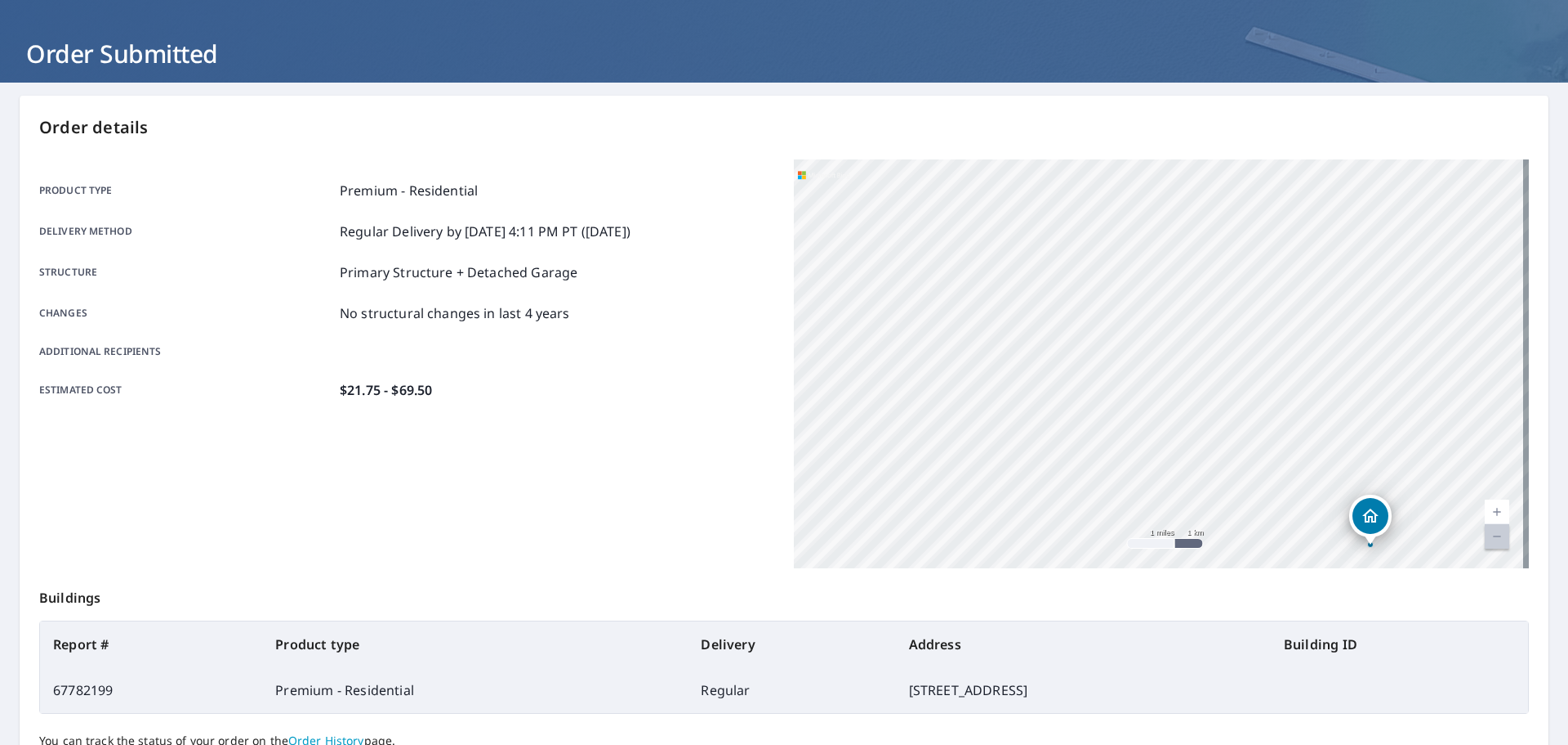
scroll to position [163, 0]
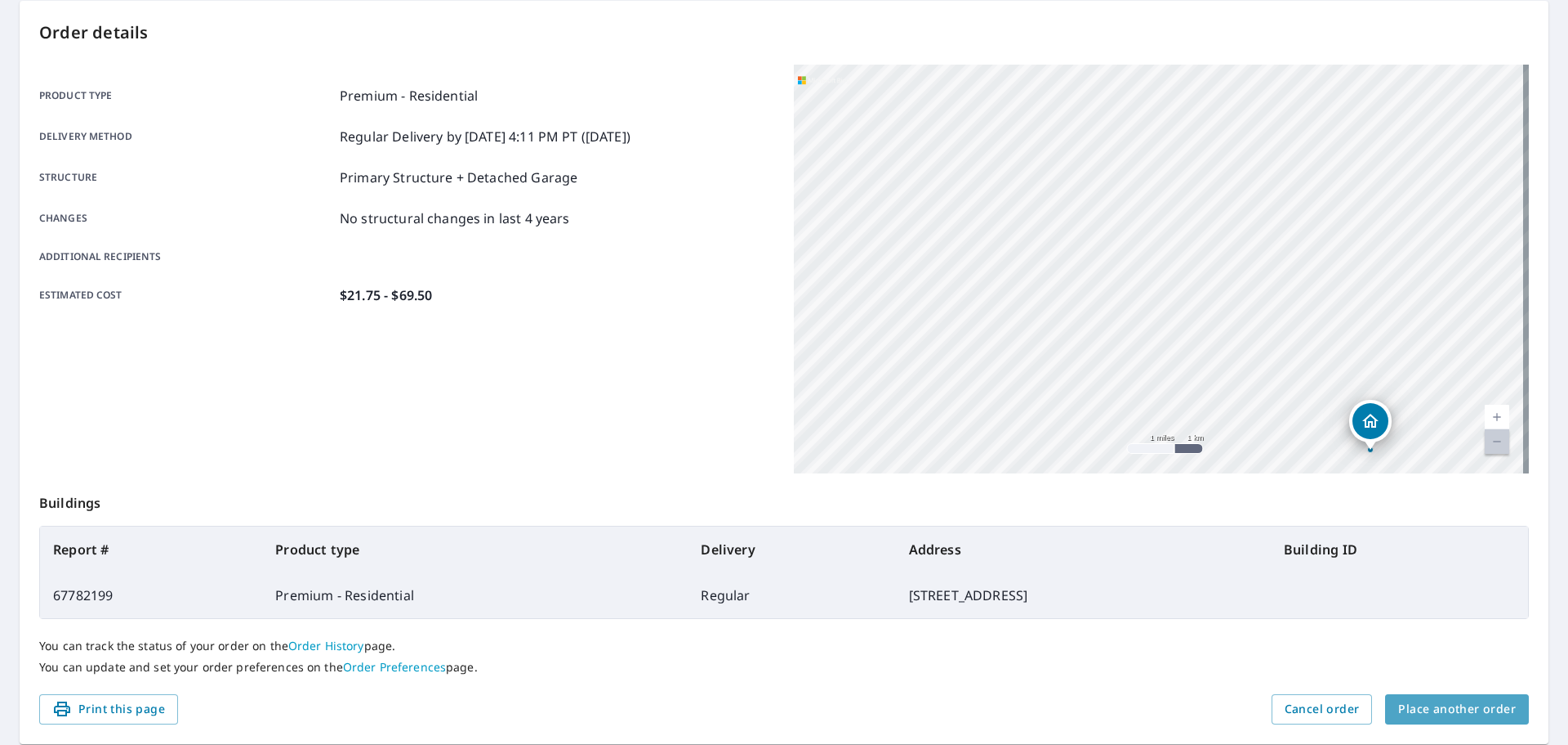
click at [1045, 515] on span "Place another order" at bounding box center [1456, 709] width 118 height 21
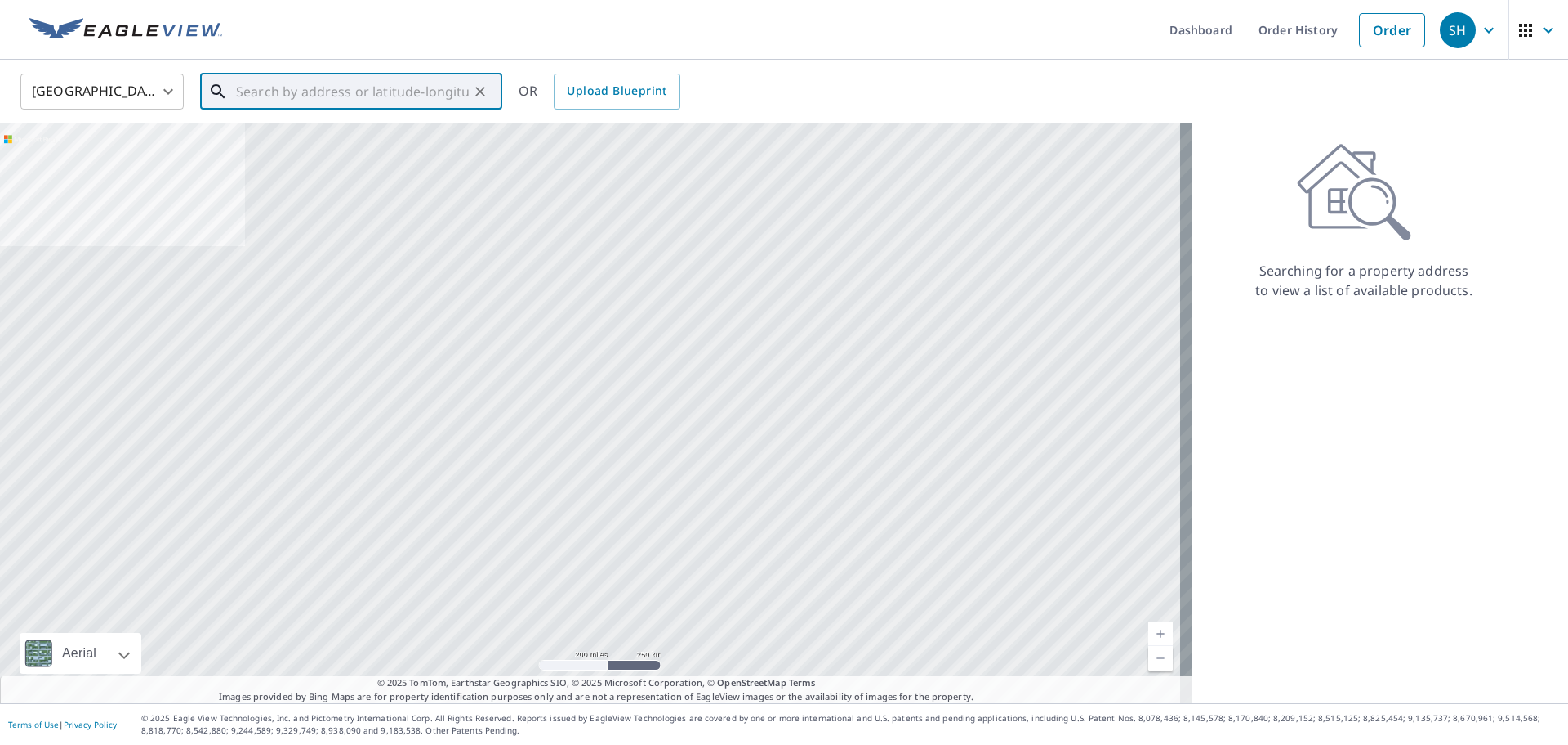
click at [271, 96] on input "text" at bounding box center [352, 91] width 232 height 45
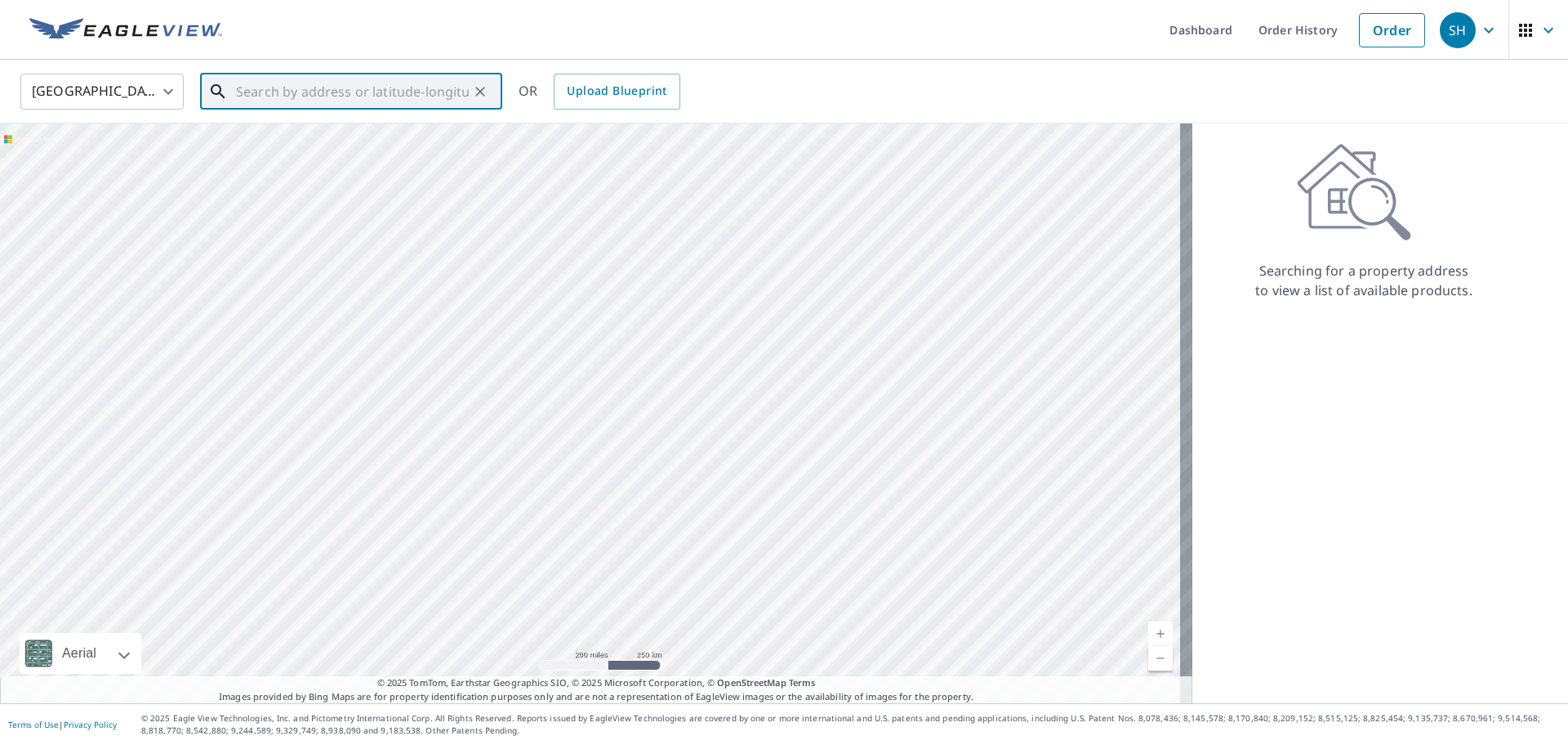
paste input "[STREET_ADDRESS]"
click at [301, 143] on span "[STREET_ADDRESS]" at bounding box center [360, 138] width 256 height 20
type input "[STREET_ADDRESS]"
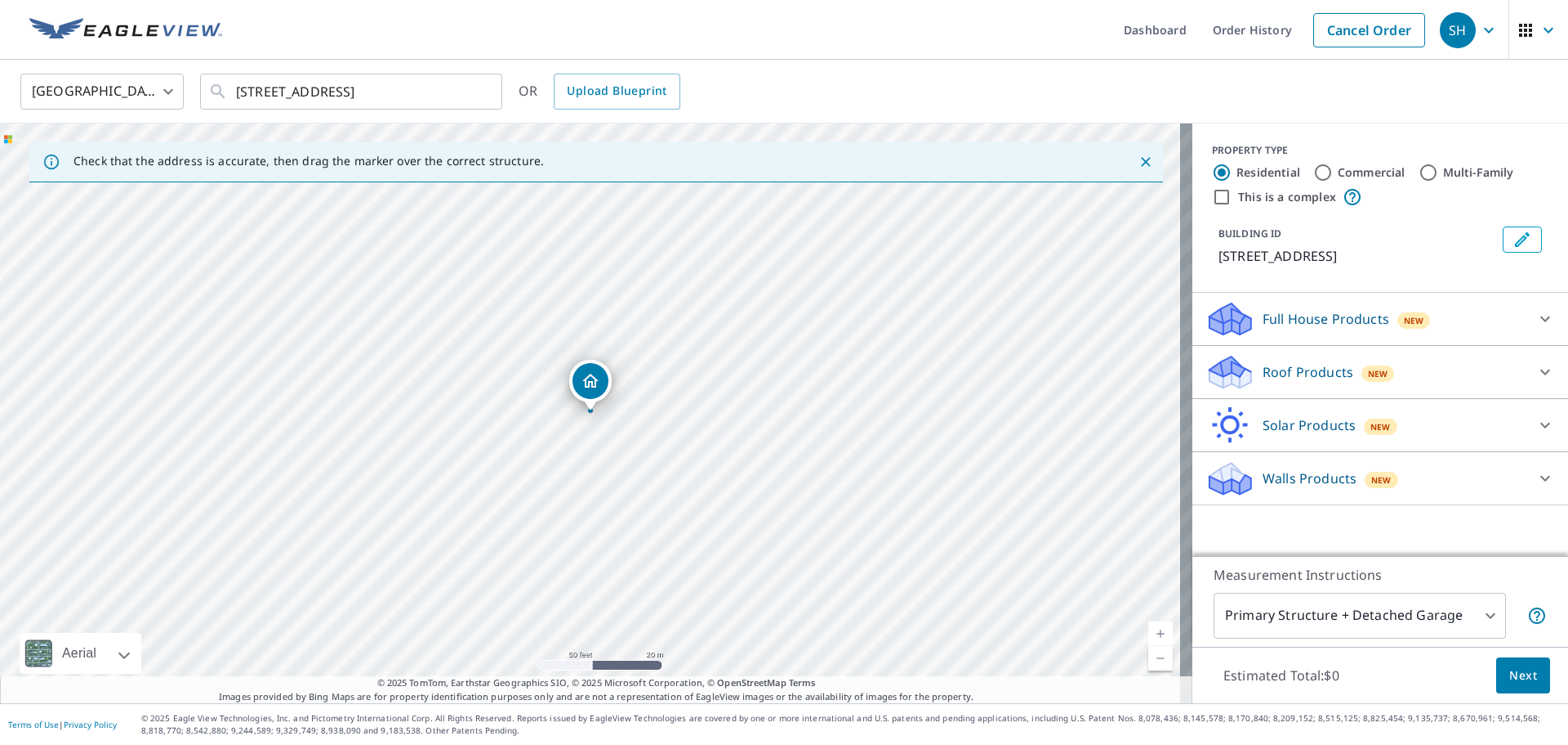
click at [1045, 368] on p "Roof Products" at bounding box center [1308, 372] width 91 height 20
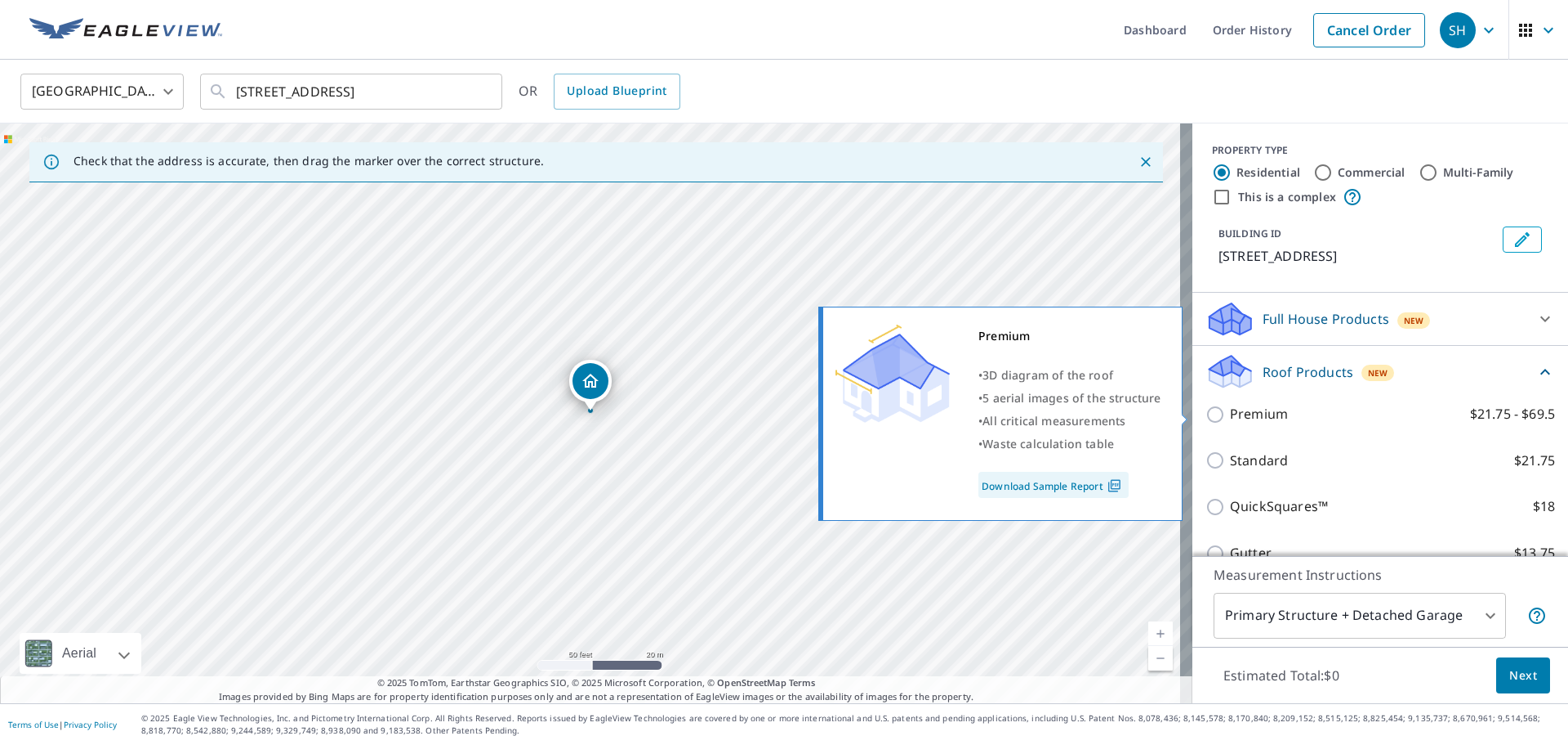
click at [1045, 419] on p "Premium" at bounding box center [1259, 414] width 58 height 21
click at [1045, 419] on input "Premium $21.75 - $69.5" at bounding box center [1218, 414] width 25 height 20
checkbox input "true"
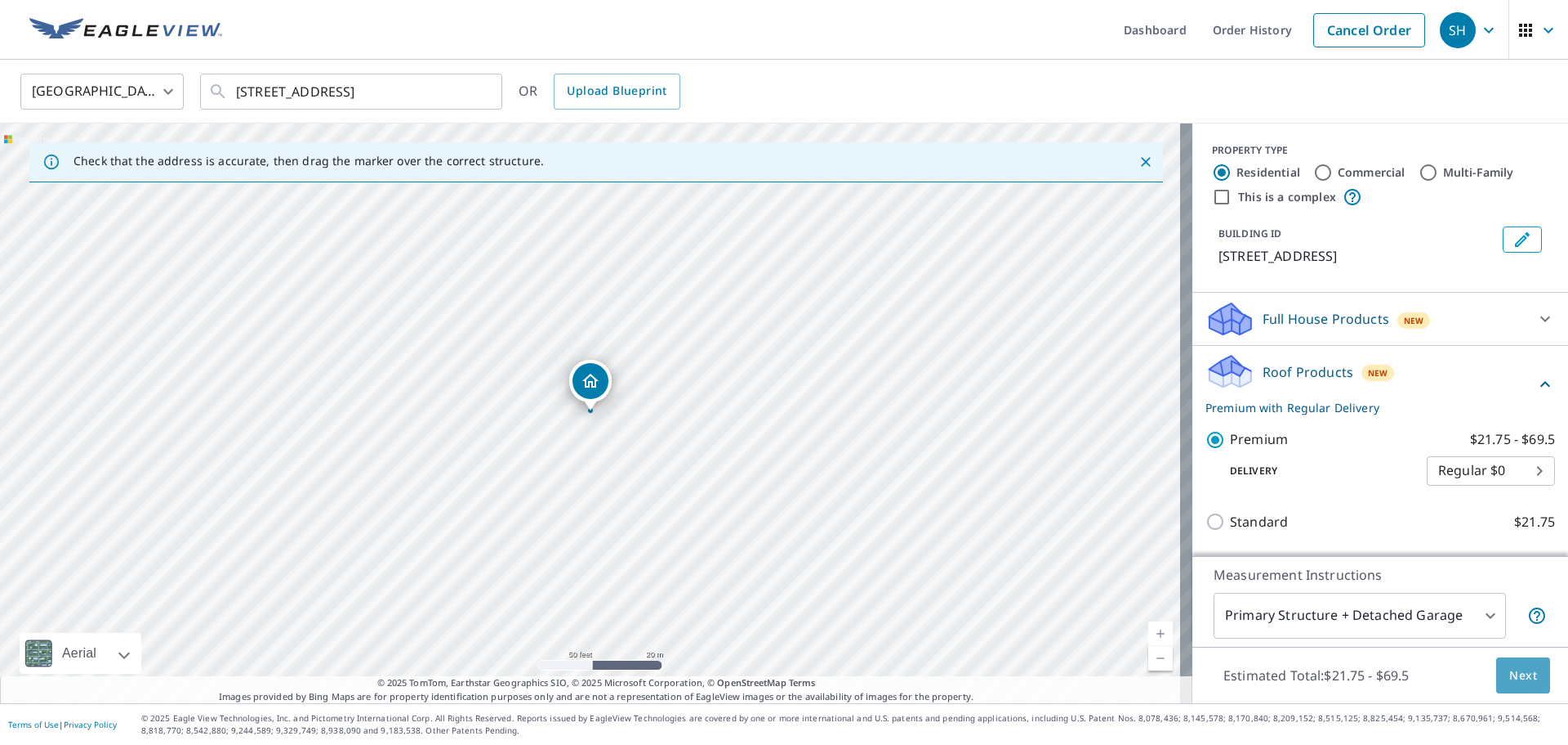
click at [1045, 515] on span "Next" at bounding box center [1523, 675] width 27 height 21
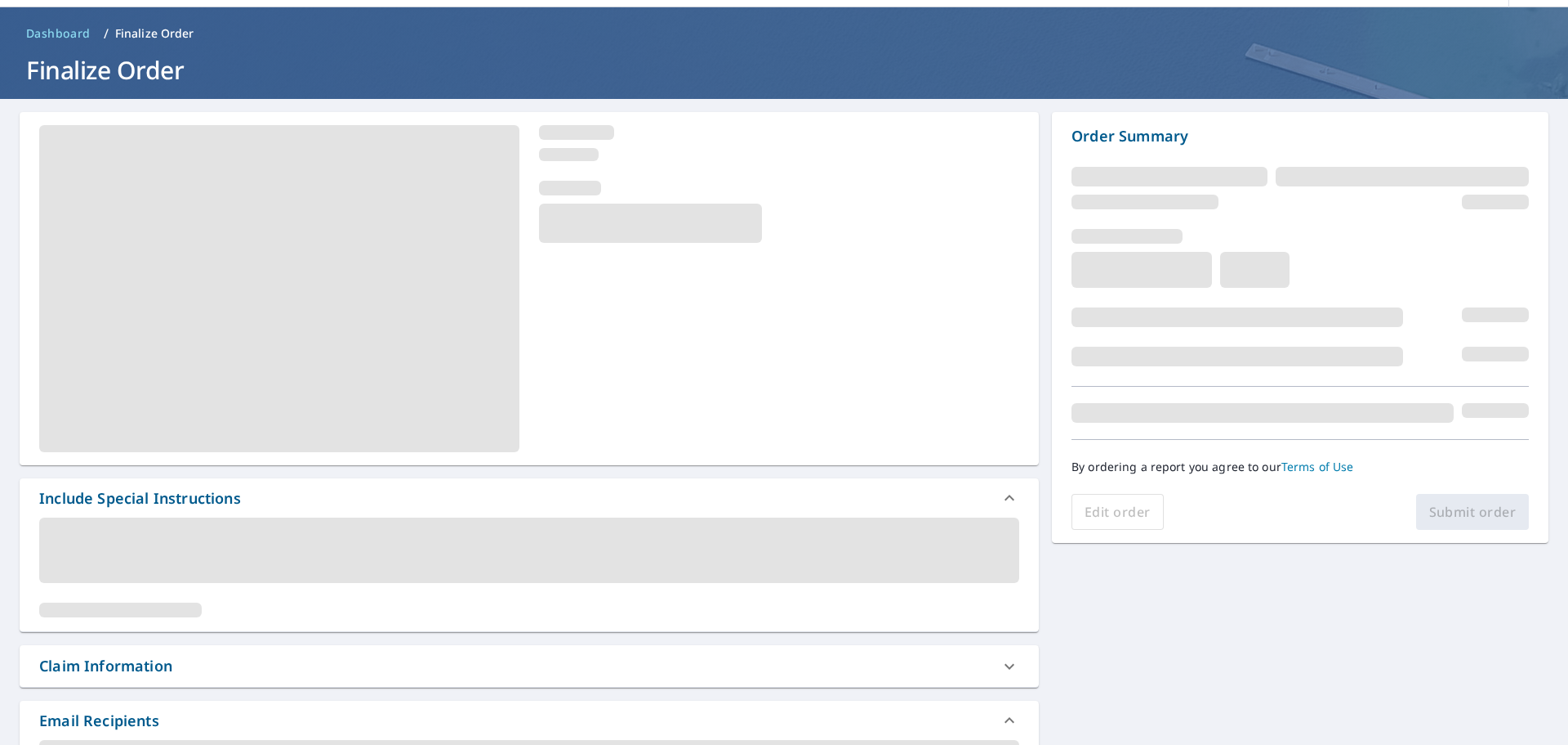
scroll to position [82, 0]
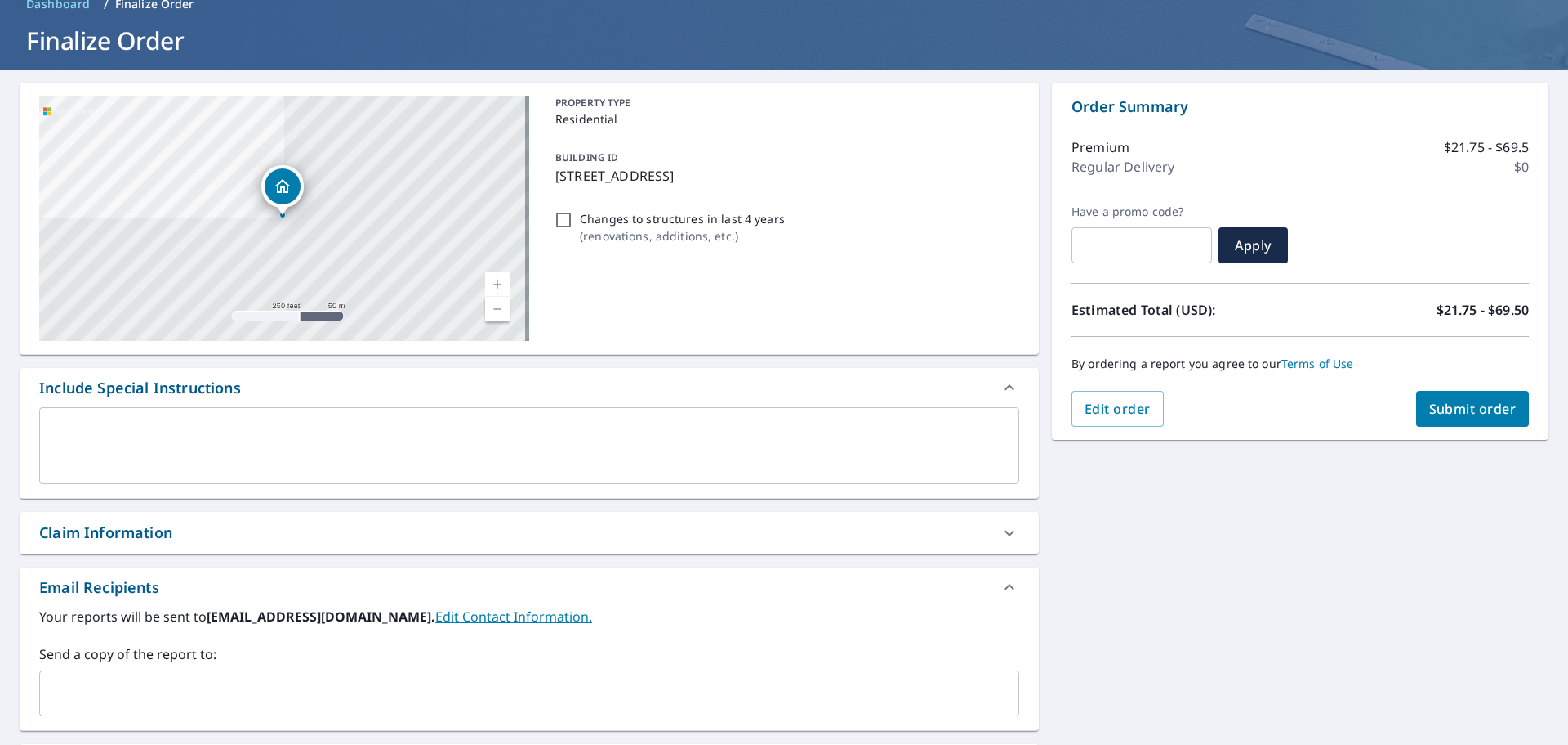
click at [409, 515] on div "Claim Information" at bounding box center [515, 533] width 951 height 22
checkbox input "true"
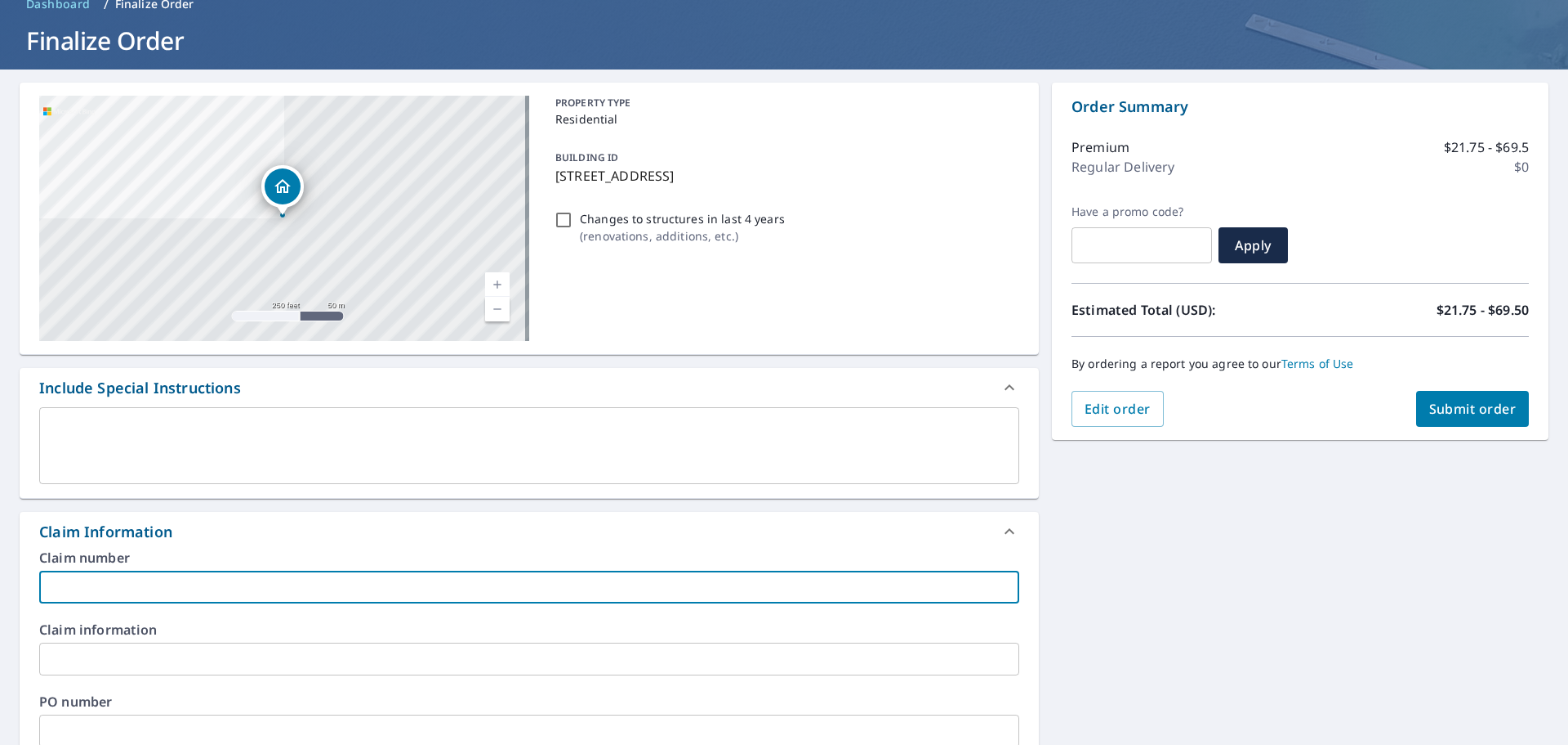
click at [375, 515] on input "text" at bounding box center [529, 587] width 980 height 33
type input "2"
checkbox input "true"
type input "20"
checkbox input "true"
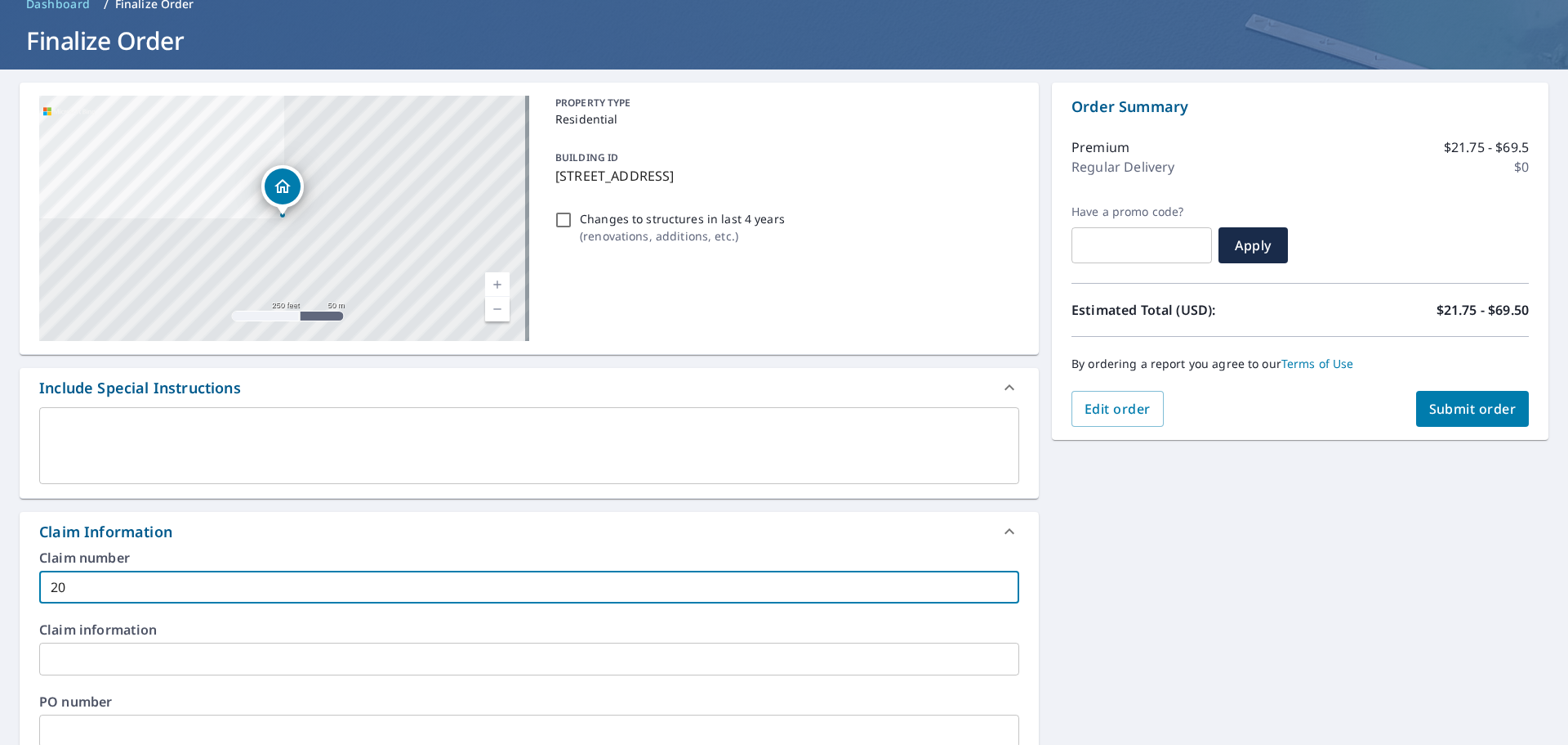
type input "206"
checkbox input "true"
type input "2061"
checkbox input "true"
type input "20616"
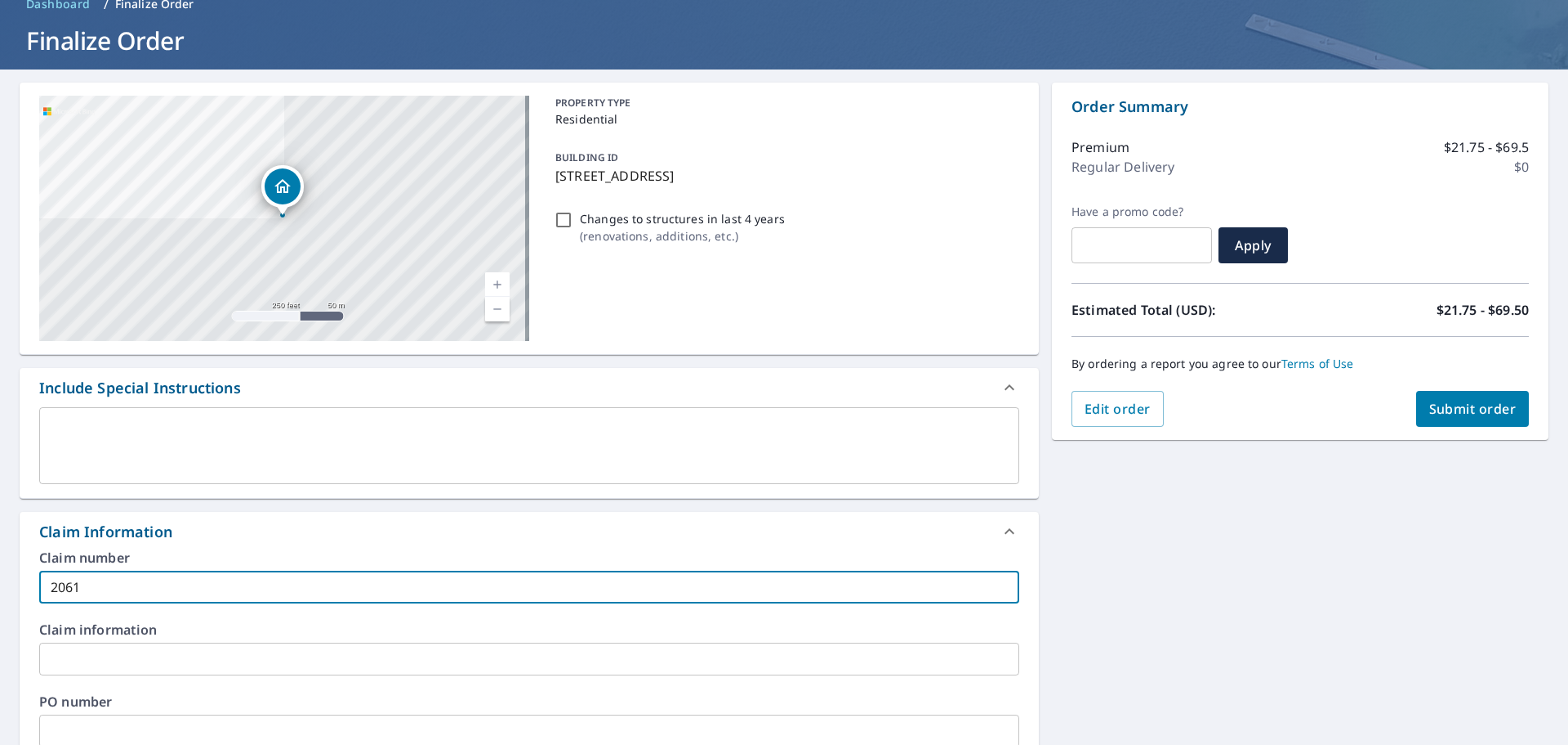
checkbox input "true"
type input "206167"
checkbox input "true"
type input "2061676"
checkbox input "true"
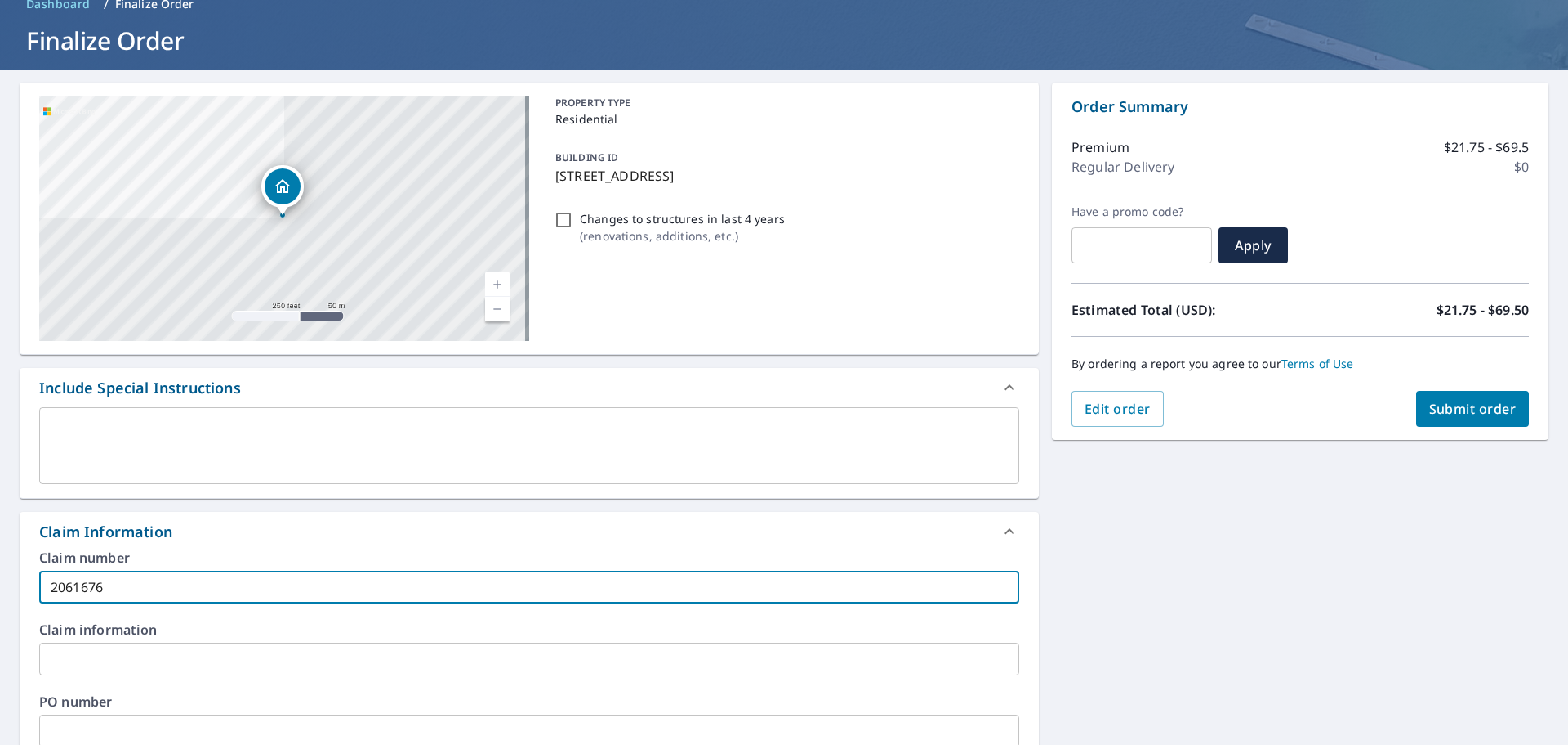
type input "20616766"
checkbox input "true"
type input "20616766"
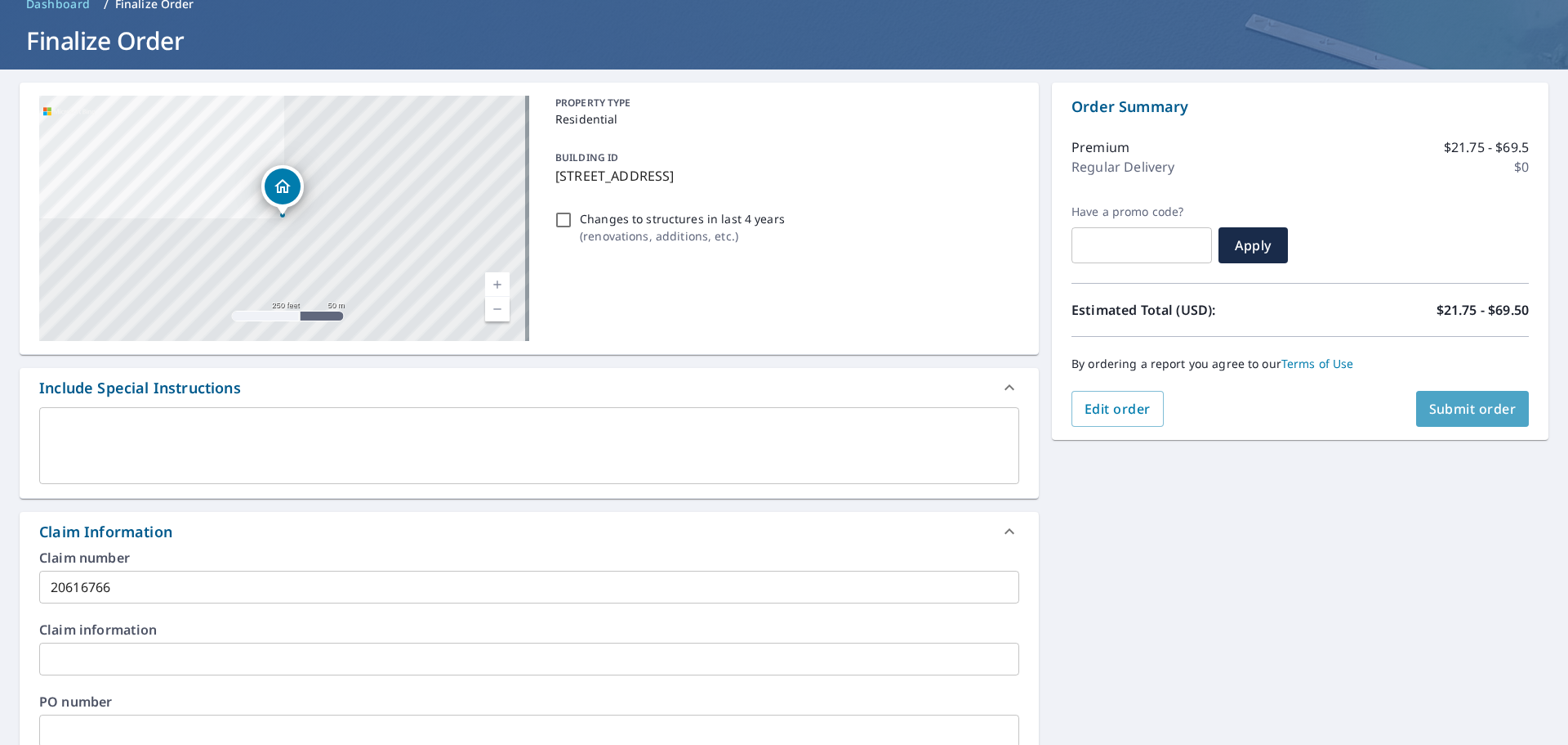
click at [1045, 410] on span "Submit order" at bounding box center [1474, 409] width 87 height 18
checkbox input "true"
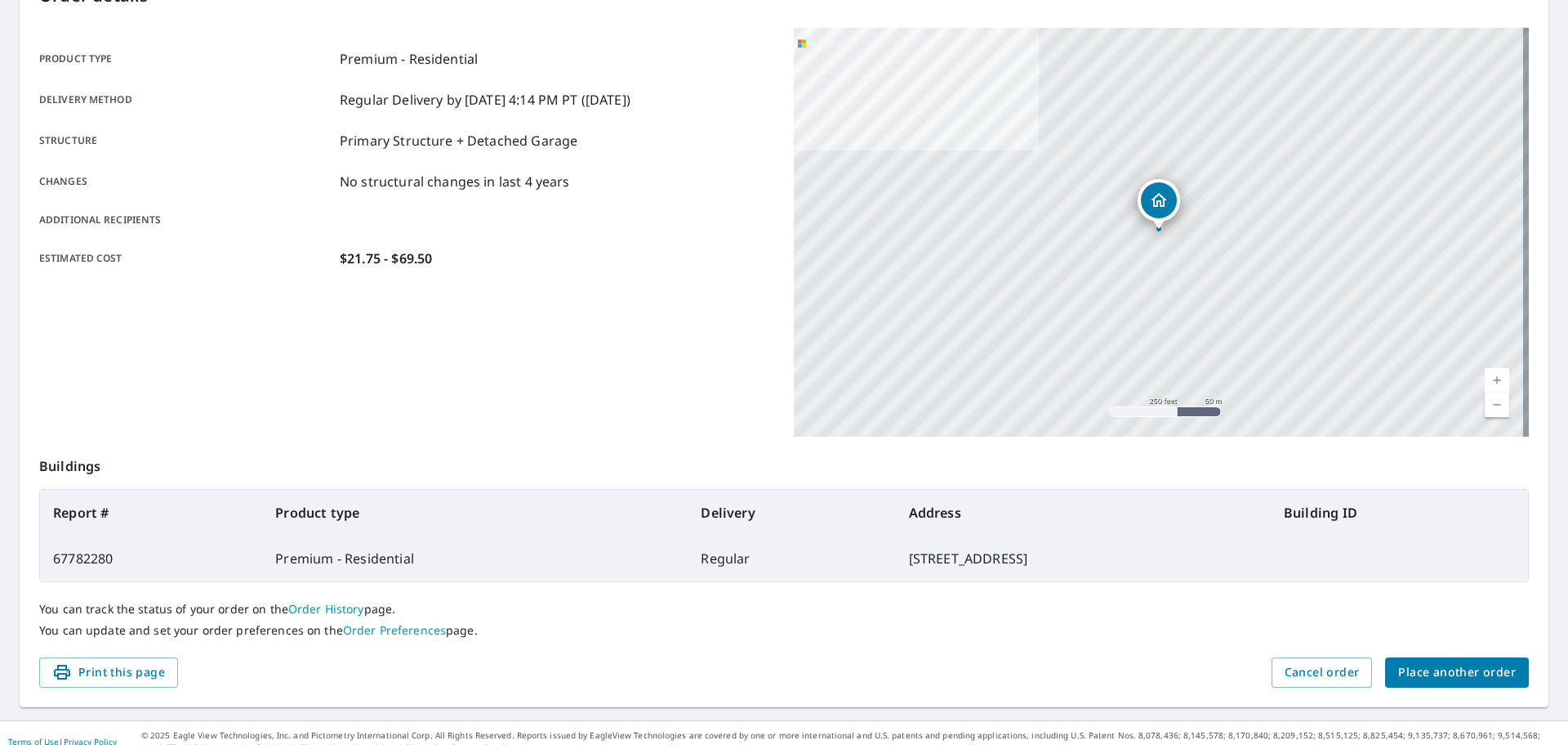
scroll to position [217, 0]
